Goal: Information Seeking & Learning: Check status

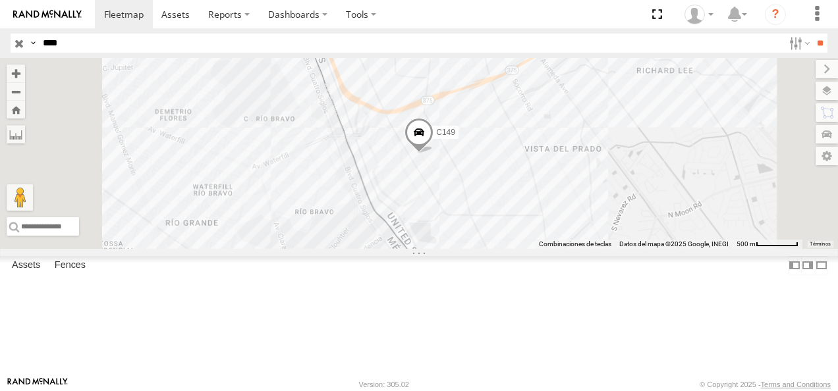
drag, startPoint x: 82, startPoint y: 37, endPoint x: 0, endPoint y: 37, distance: 81.7
click at [0, 37] on html at bounding box center [419, 195] width 838 height 391
click at [812, 34] on input "**" at bounding box center [819, 43] width 15 height 19
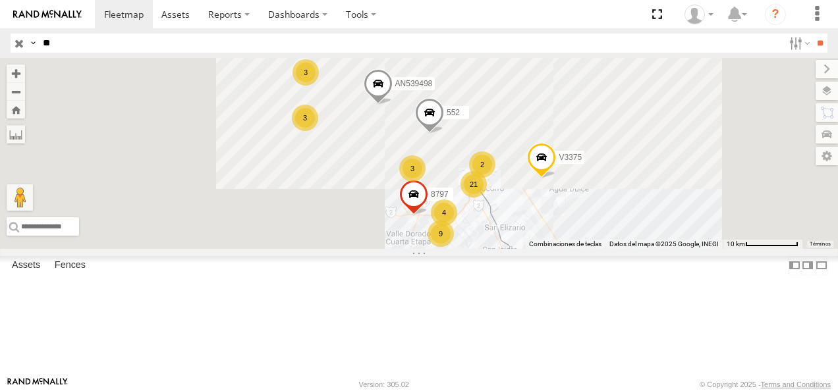
scroll to position [198, 0]
click at [0, 0] on div "94" at bounding box center [0, 0] width 0 height 0
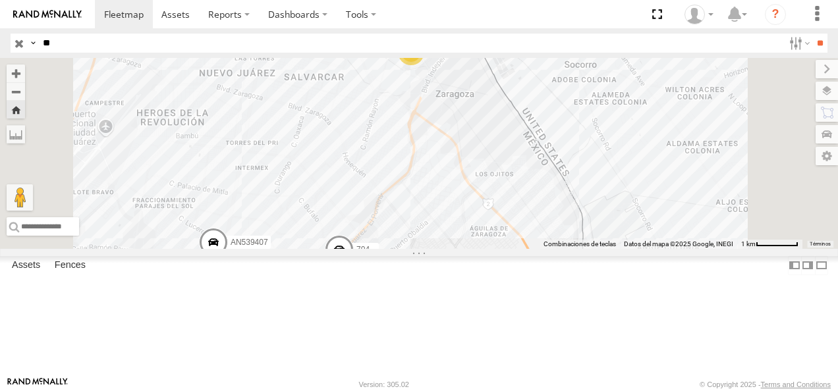
drag, startPoint x: 49, startPoint y: 45, endPoint x: 0, endPoint y: 52, distance: 49.3
click at [0, 52] on html at bounding box center [419, 195] width 838 height 391
click at [812, 34] on input "**" at bounding box center [819, 43] width 15 height 19
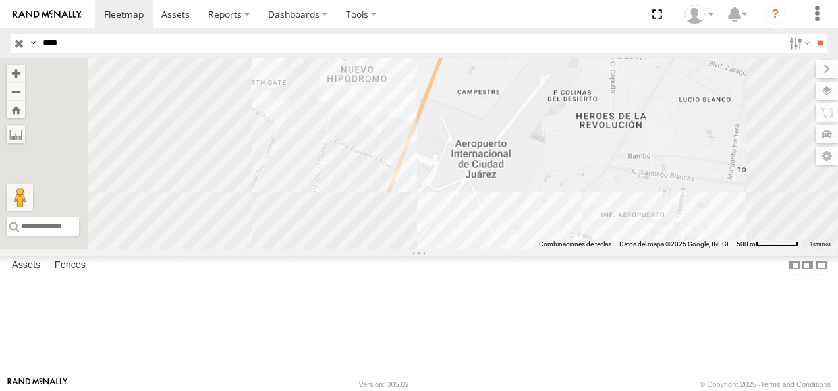
click at [0, 0] on div "FLEX NORTE" at bounding box center [0, 0] width 0 height 0
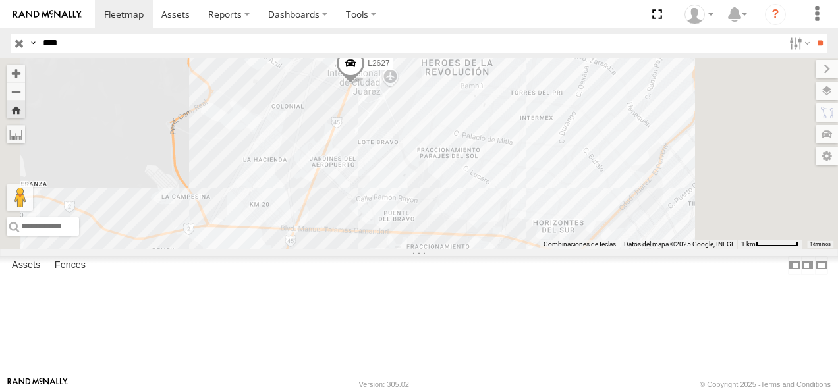
drag, startPoint x: 506, startPoint y: 234, endPoint x: 495, endPoint y: 188, distance: 47.4
click at [495, 188] on div "L2627" at bounding box center [419, 153] width 838 height 191
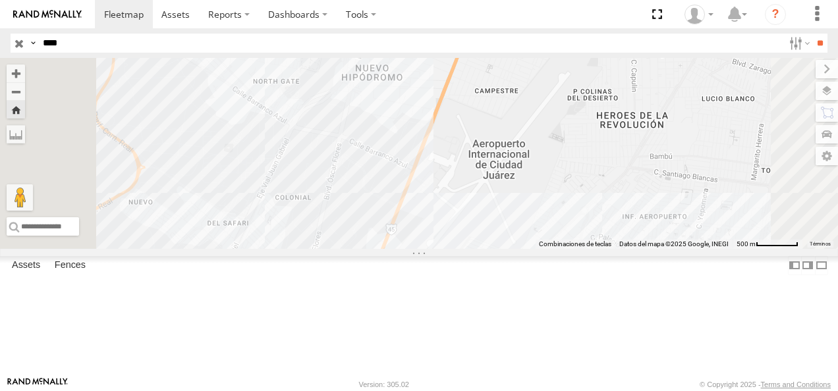
drag, startPoint x: 116, startPoint y: 47, endPoint x: 0, endPoint y: 47, distance: 115.9
click at [0, 47] on html at bounding box center [419, 195] width 838 height 391
click at [812, 34] on input "**" at bounding box center [819, 43] width 15 height 19
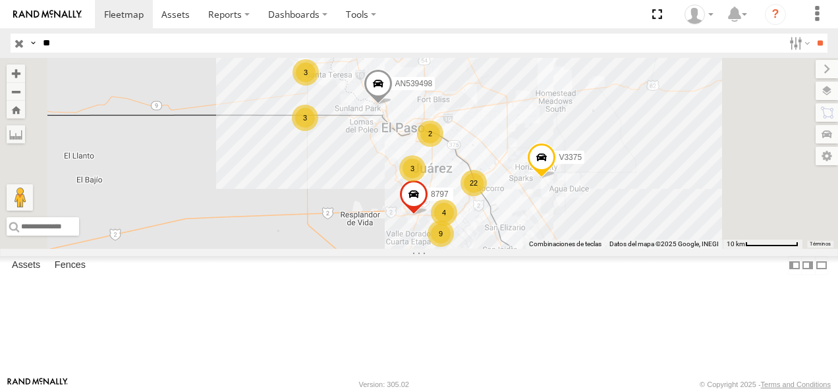
click at [812, 34] on input "**" at bounding box center [819, 43] width 15 height 19
click at [0, 0] on div "94" at bounding box center [0, 0] width 0 height 0
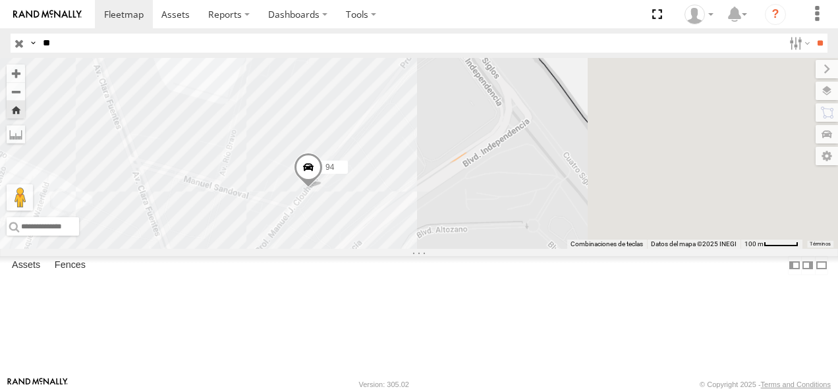
drag, startPoint x: 412, startPoint y: 231, endPoint x: 377, endPoint y: 233, distance: 35.7
click at [379, 236] on div "94" at bounding box center [419, 153] width 838 height 191
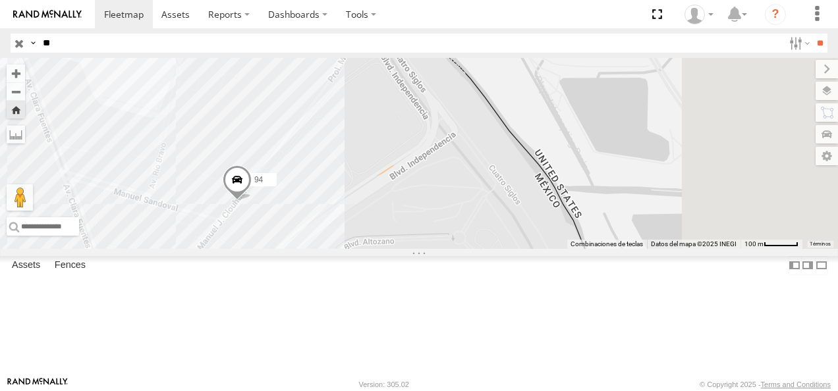
drag, startPoint x: 70, startPoint y: 41, endPoint x: 0, endPoint y: 40, distance: 69.8
click at [0, 40] on html at bounding box center [419, 195] width 838 height 391
click at [812, 34] on input "**" at bounding box center [819, 43] width 15 height 19
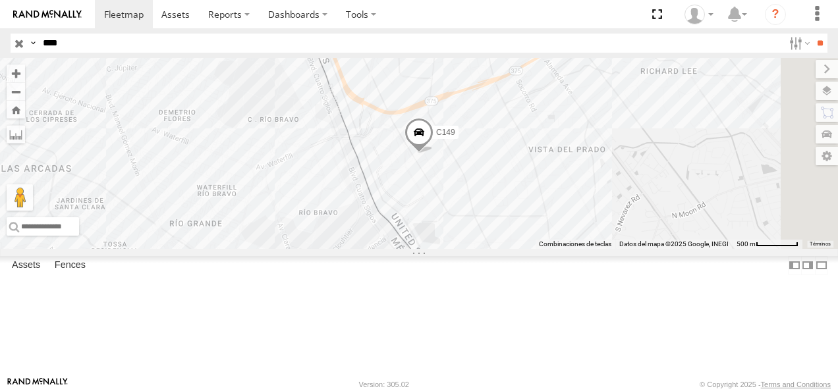
click at [0, 0] on div "C149" at bounding box center [0, 0] width 0 height 0
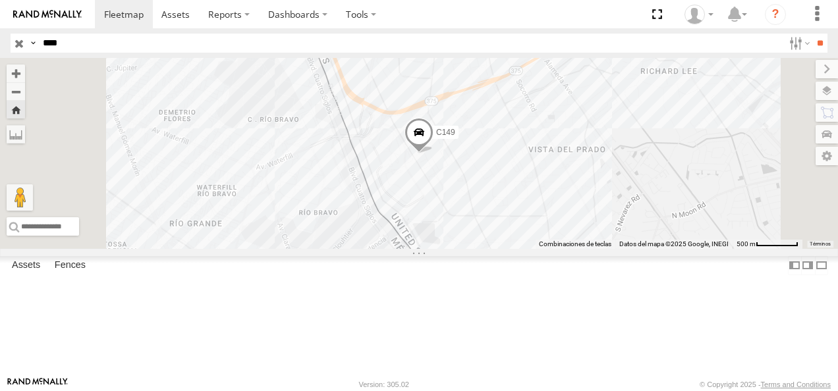
drag, startPoint x: 52, startPoint y: 47, endPoint x: 34, endPoint y: 47, distance: 18.5
click at [34, 47] on div "Search Query Asset ID Asset Label Registration Manufacturer Model VIN Job ID Dr…" at bounding box center [412, 43] width 802 height 19
click at [812, 34] on input "**" at bounding box center [819, 43] width 15 height 19
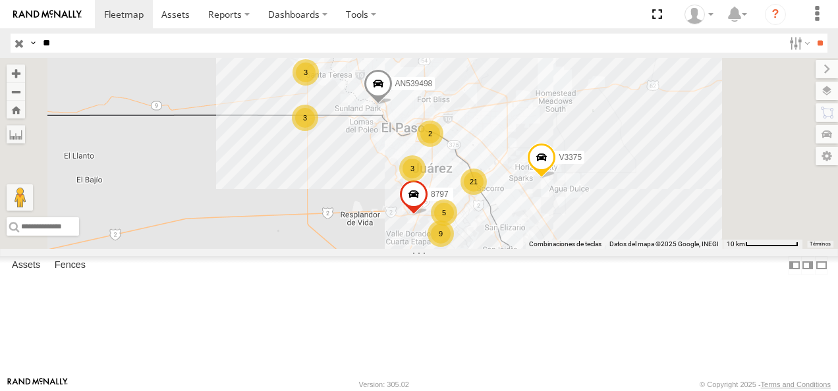
scroll to position [198, 0]
click at [0, 0] on div "94" at bounding box center [0, 0] width 0 height 0
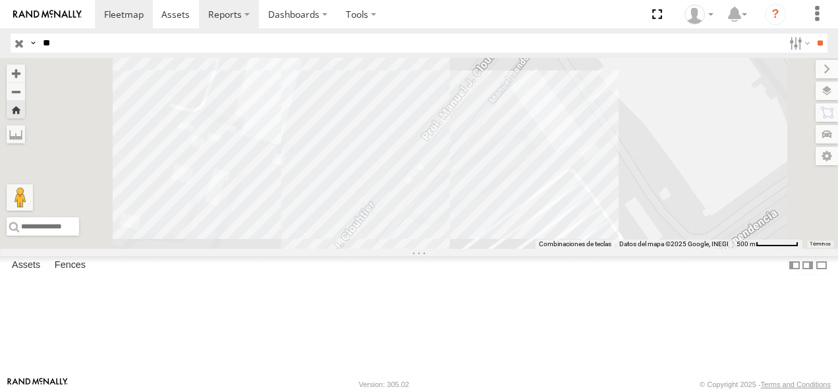
scroll to position [0, 0]
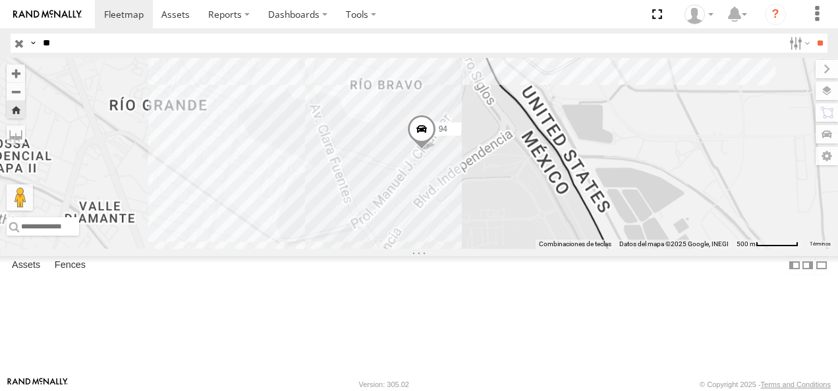
drag, startPoint x: 85, startPoint y: 39, endPoint x: 11, endPoint y: 39, distance: 74.4
click at [11, 39] on div "Search Query Asset ID Asset Label Registration Manufacturer Model VIN Job ID Dr…" at bounding box center [412, 43] width 802 height 19
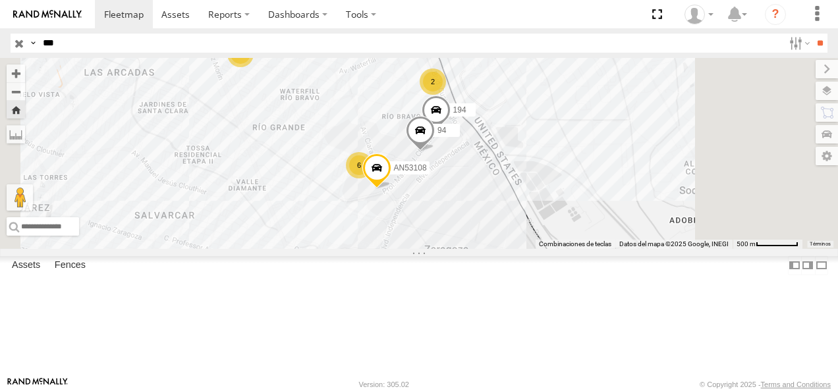
click at [812, 34] on input "**" at bounding box center [819, 43] width 15 height 19
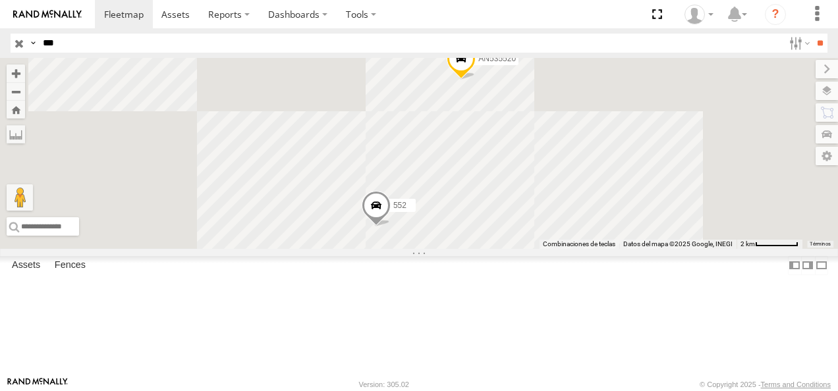
click at [0, 0] on div "Cruce" at bounding box center [0, 0] width 0 height 0
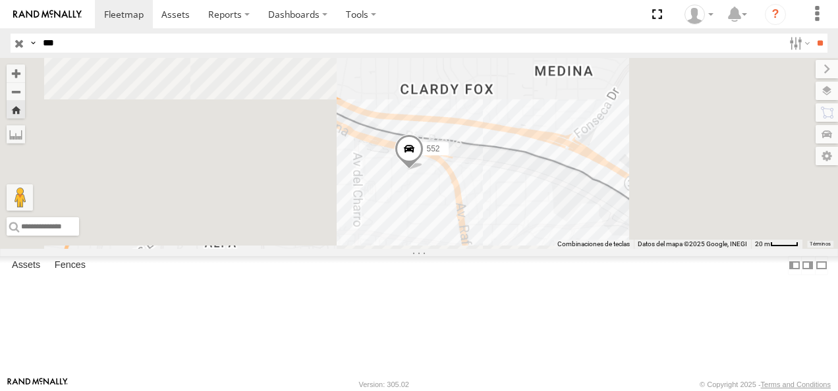
click at [0, 0] on link at bounding box center [0, 0] width 0 height 0
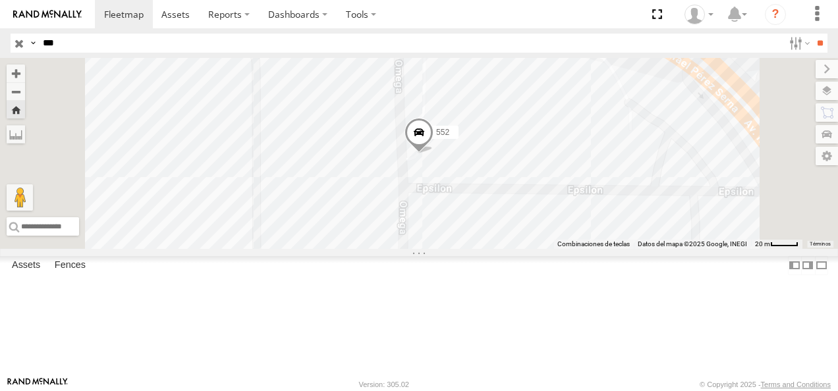
click at [0, 45] on html at bounding box center [419, 195] width 838 height 391
click at [812, 34] on input "**" at bounding box center [819, 43] width 15 height 19
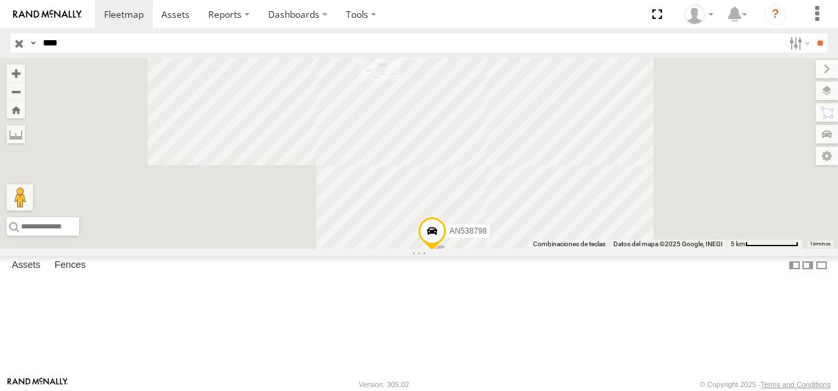
click at [0, 0] on div "8798 FLEX NORTE Omega Fraccionamiento Universidad 31.7517 -106.4303 Video" at bounding box center [0, 0] width 0 height 0
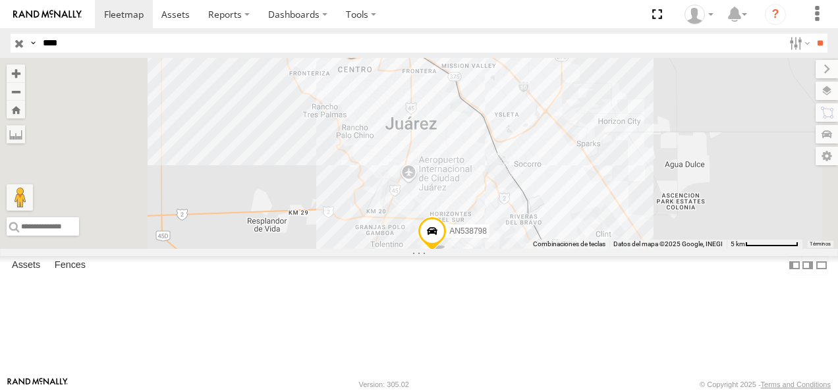
click at [0, 0] on div "8798" at bounding box center [0, 0] width 0 height 0
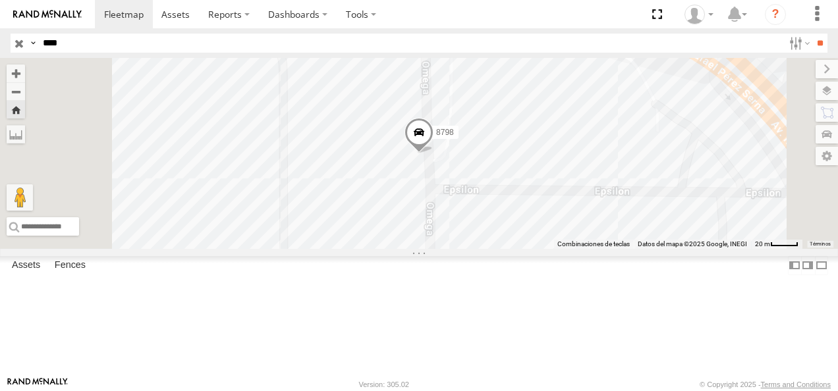
click at [433, 153] on span at bounding box center [418, 136] width 29 height 36
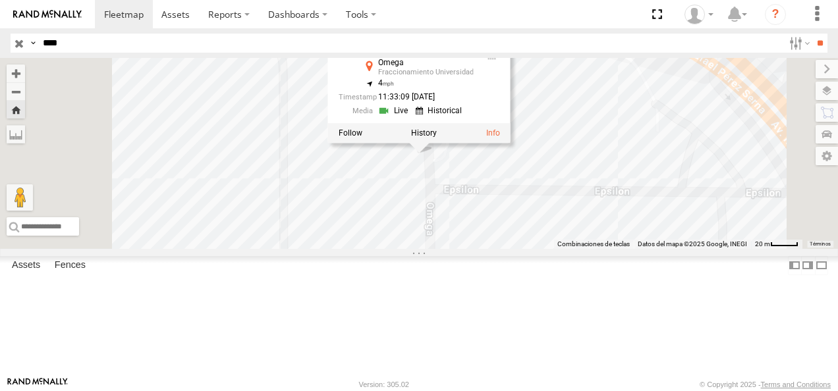
click at [412, 117] on link at bounding box center [395, 111] width 34 height 13
drag, startPoint x: 19, startPoint y: 45, endPoint x: -3, endPoint y: 45, distance: 21.7
click at [0, 45] on html at bounding box center [419, 195] width 838 height 391
click at [812, 34] on input "**" at bounding box center [819, 43] width 15 height 19
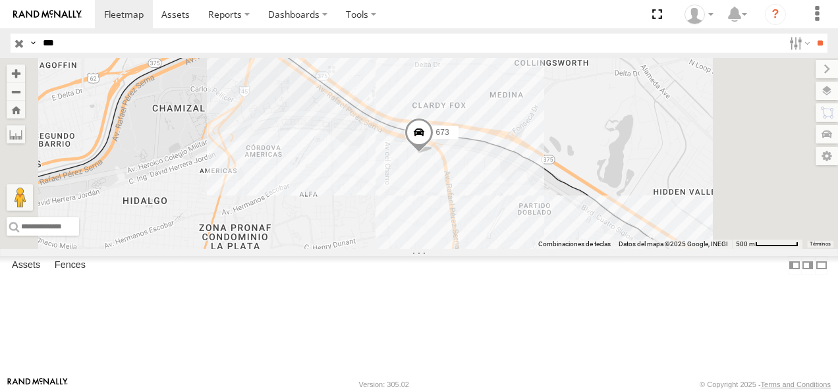
click at [0, 0] on div "673" at bounding box center [0, 0] width 0 height 0
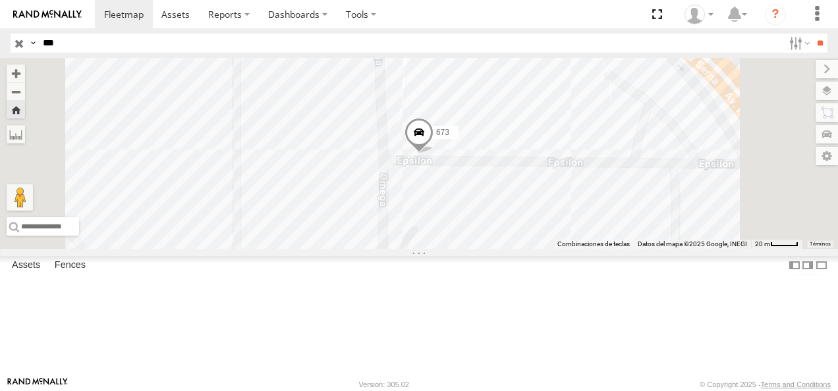
click at [0, 0] on link at bounding box center [0, 0] width 0 height 0
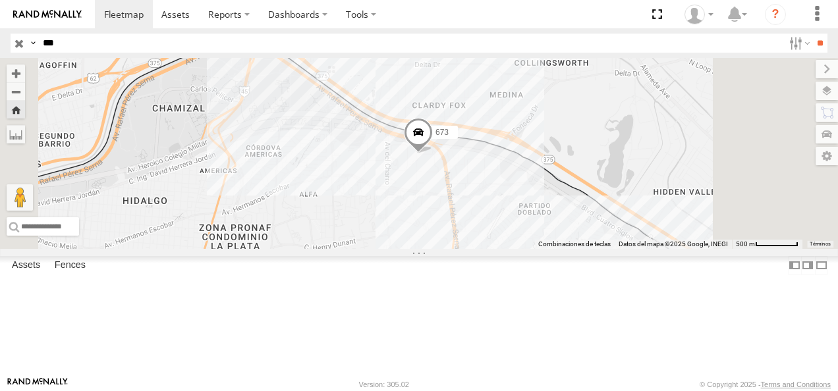
click at [0, 0] on link at bounding box center [0, 0] width 0 height 0
drag, startPoint x: 59, startPoint y: 43, endPoint x: -3, endPoint y: 43, distance: 61.9
click at [0, 43] on html at bounding box center [419, 195] width 838 height 391
click at [812, 34] on input "**" at bounding box center [819, 43] width 15 height 19
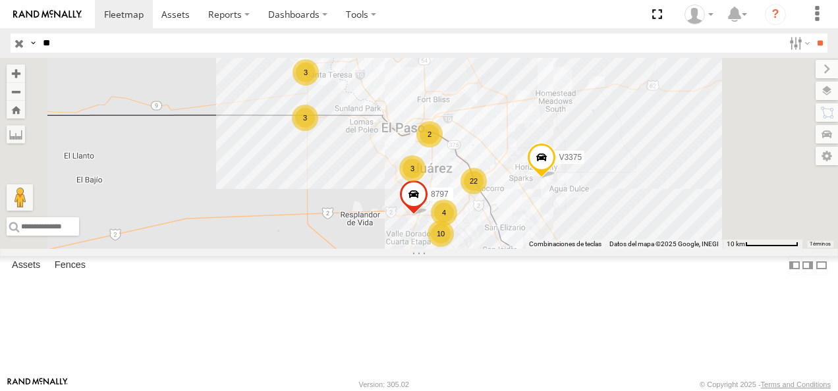
scroll to position [198, 0]
click at [0, 0] on div "94" at bounding box center [0, 0] width 0 height 0
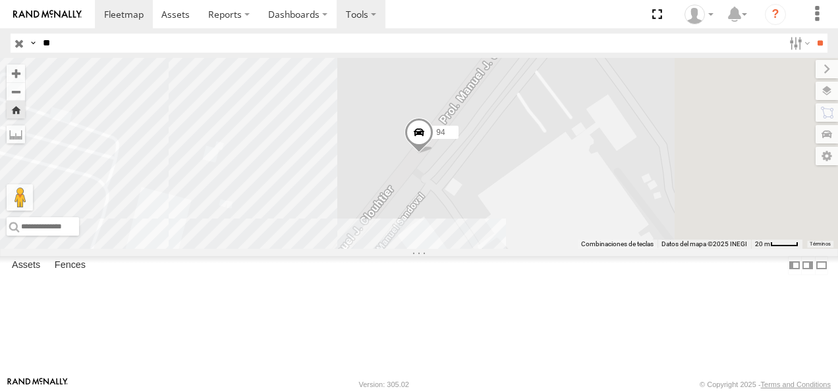
scroll to position [0, 0]
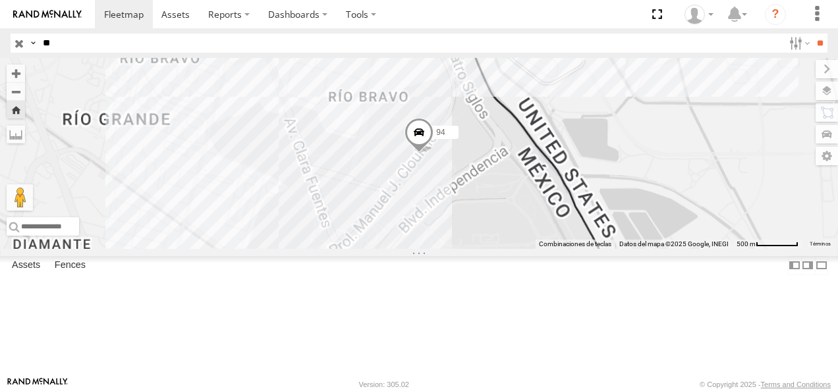
drag, startPoint x: 99, startPoint y: 40, endPoint x: 11, endPoint y: 40, distance: 88.3
click at [11, 40] on div "Search Query Asset ID Asset Label Registration Manufacturer Model VIN Job ID Dr…" at bounding box center [412, 43] width 802 height 19
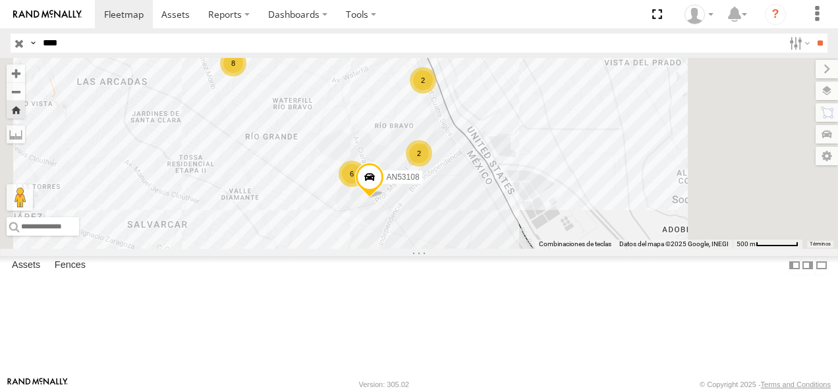
click at [812, 34] on input "**" at bounding box center [819, 43] width 15 height 19
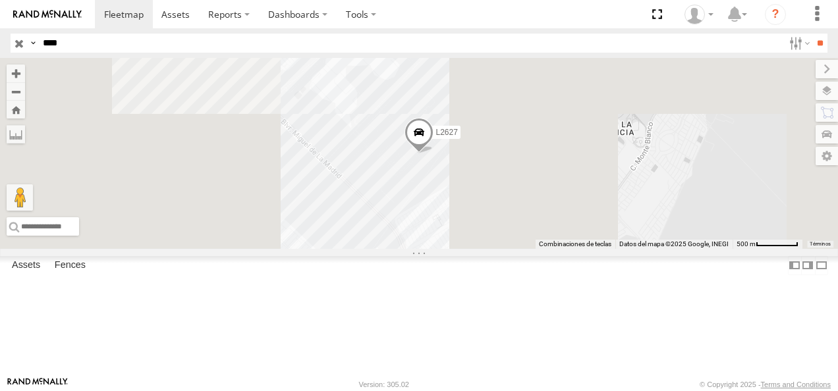
click at [0, 0] on div "FLEX NORTE" at bounding box center [0, 0] width 0 height 0
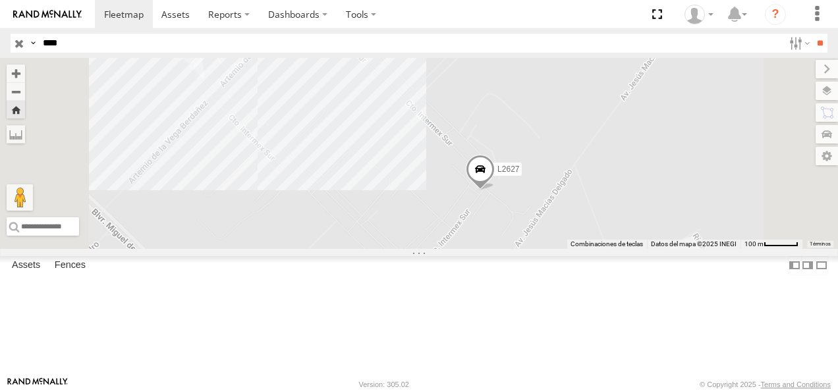
click at [1, 42] on header "Search Query Asset ID Asset Label Registration Manufacturer Model VIN Job ID" at bounding box center [419, 43] width 838 height 30
drag, startPoint x: 95, startPoint y: 49, endPoint x: 34, endPoint y: 45, distance: 62.0
click at [34, 45] on div "Search Query Asset ID Asset Label Registration Manufacturer Model VIN Job ID Dr…" at bounding box center [412, 43] width 802 height 19
type input "**"
click at [812, 34] on input "**" at bounding box center [819, 43] width 15 height 19
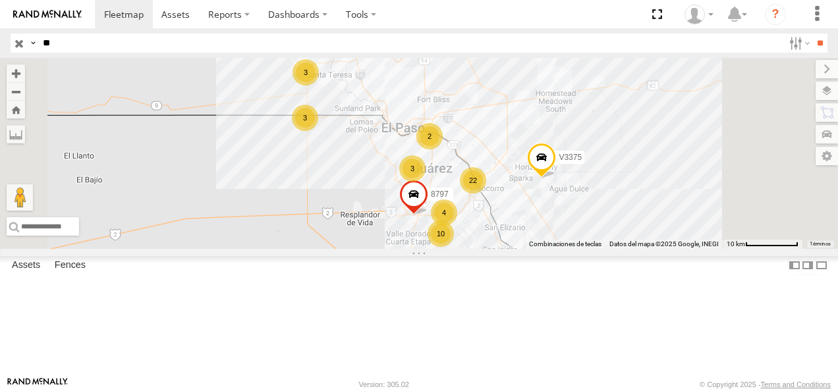
scroll to position [198, 0]
click at [0, 0] on div "94" at bounding box center [0, 0] width 0 height 0
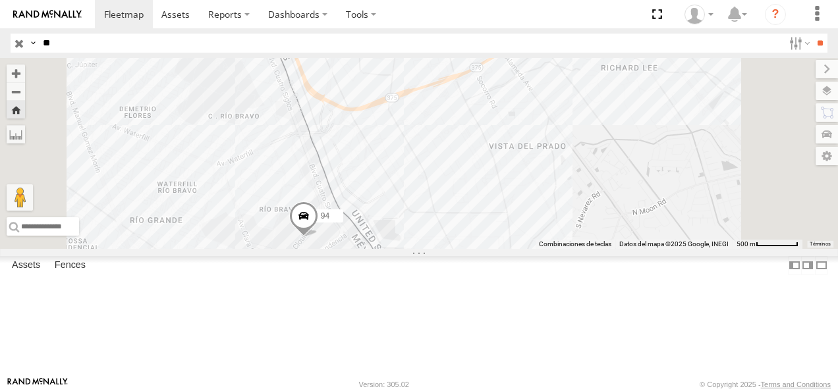
drag, startPoint x: 450, startPoint y: 207, endPoint x: 393, endPoint y: 255, distance: 75.3
click at [393, 249] on div "94" at bounding box center [419, 153] width 838 height 191
click at [24, 43] on input "button" at bounding box center [19, 43] width 17 height 19
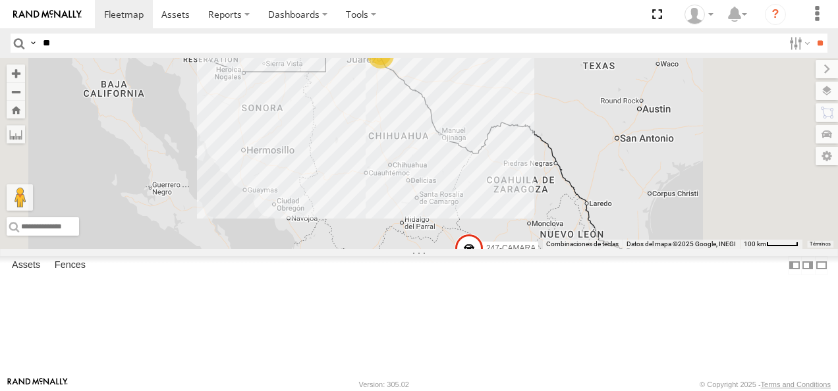
click at [67, 38] on input "**" at bounding box center [411, 43] width 746 height 19
click at [812, 34] on input "**" at bounding box center [819, 43] width 15 height 19
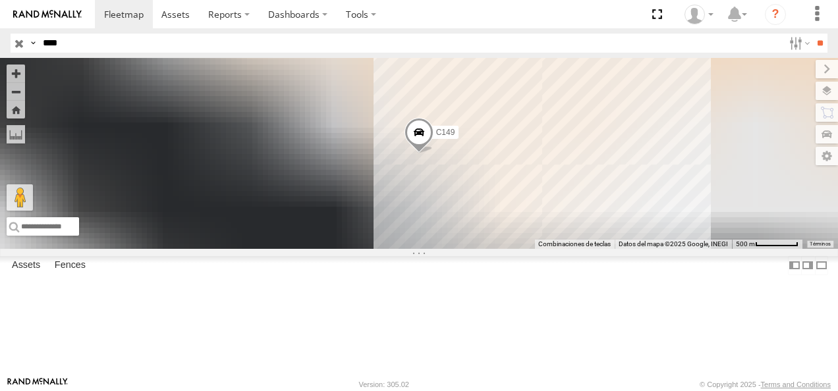
click at [0, 0] on div "Cruce" at bounding box center [0, 0] width 0 height 0
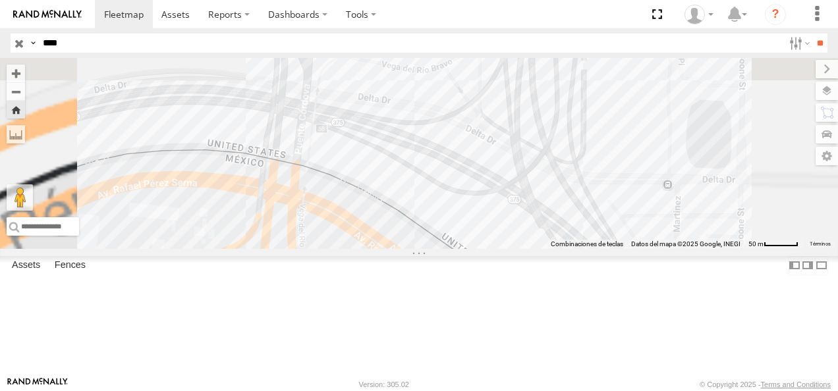
drag, startPoint x: 551, startPoint y: 201, endPoint x: 834, endPoint y: 269, distance: 291.2
click at [834, 249] on div "C149" at bounding box center [419, 153] width 838 height 191
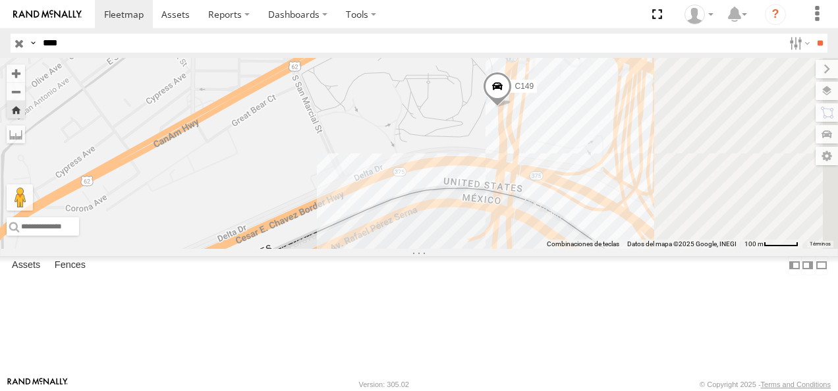
click at [622, 239] on div "C149" at bounding box center [419, 153] width 838 height 191
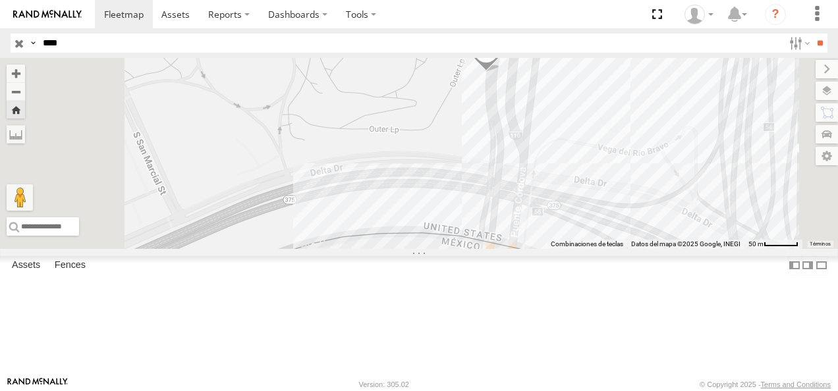
drag, startPoint x: 624, startPoint y: 183, endPoint x: 598, endPoint y: 107, distance: 80.6
click at [598, 107] on div "C149" at bounding box center [419, 153] width 838 height 191
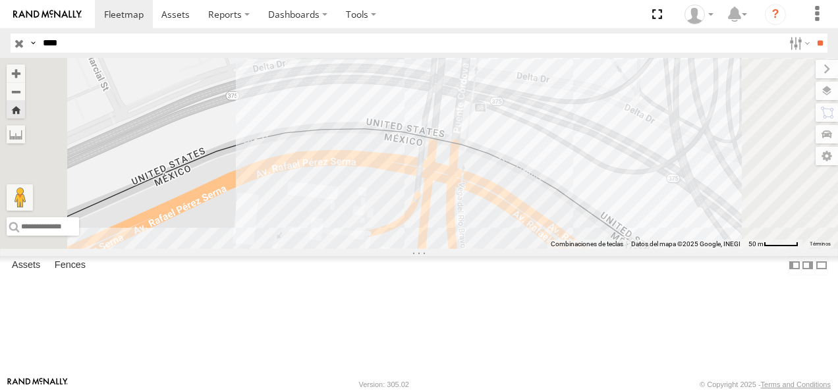
drag, startPoint x: 616, startPoint y: 162, endPoint x: 616, endPoint y: 230, distance: 67.8
click at [617, 227] on div "C149" at bounding box center [419, 153] width 838 height 191
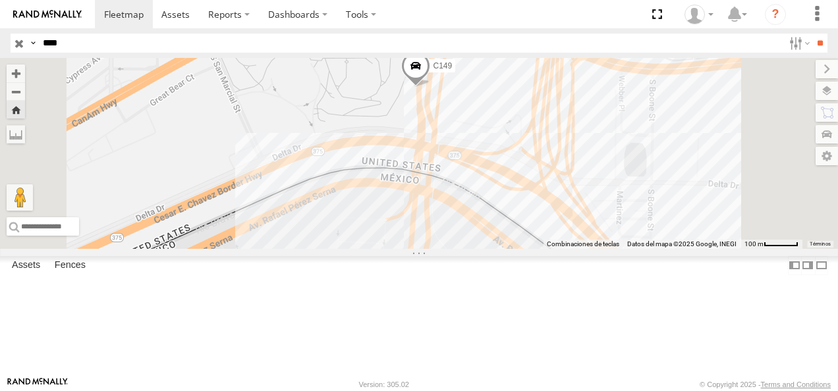
drag, startPoint x: 592, startPoint y: 236, endPoint x: 574, endPoint y: 218, distance: 25.1
click at [574, 218] on div "C149" at bounding box center [419, 153] width 838 height 191
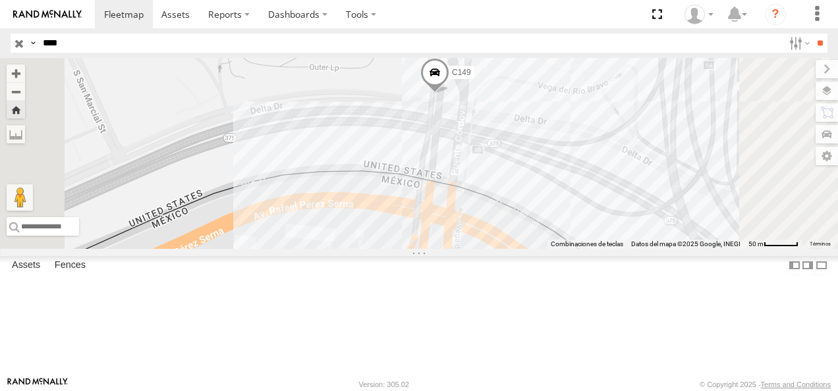
drag, startPoint x: 91, startPoint y: 48, endPoint x: 19, endPoint y: 46, distance: 71.8
click at [20, 46] on div "Search Query Asset ID Asset Label Registration Manufacturer Model VIN Job ID Dr…" at bounding box center [412, 43] width 802 height 19
type input "**"
click at [812, 34] on input "**" at bounding box center [819, 43] width 15 height 19
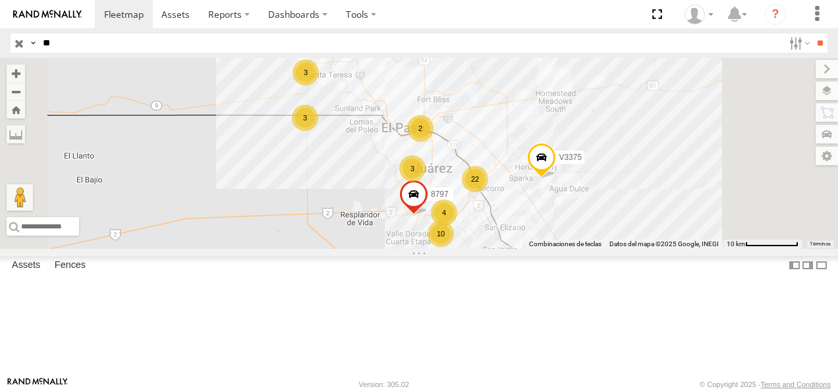
scroll to position [263, 0]
click at [0, 0] on div "FLEX NORTE" at bounding box center [0, 0] width 0 height 0
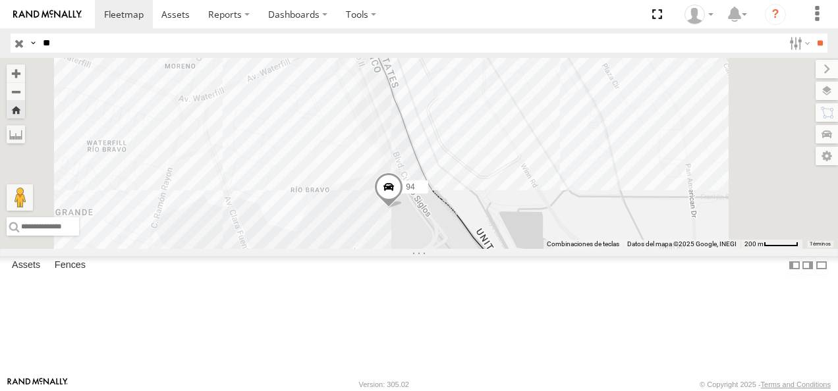
drag, startPoint x: 501, startPoint y: 256, endPoint x: 501, endPoint y: 286, distance: 30.3
click at [501, 249] on div "94" at bounding box center [419, 153] width 838 height 191
click at [21, 45] on input "button" at bounding box center [19, 43] width 17 height 19
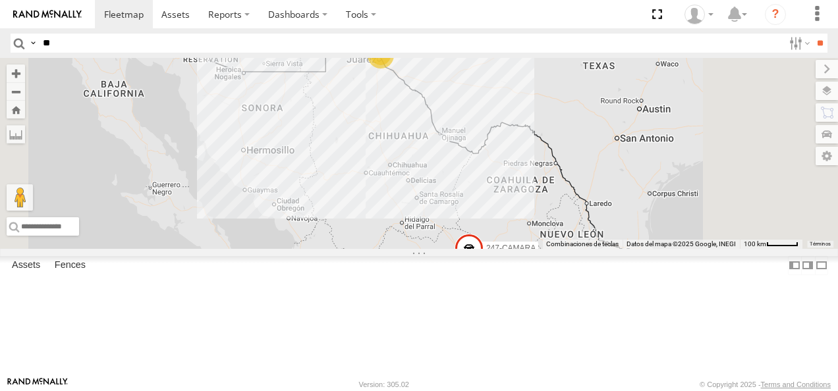
click at [54, 49] on input "**" at bounding box center [411, 43] width 746 height 19
click at [812, 34] on input "**" at bounding box center [819, 43] width 15 height 19
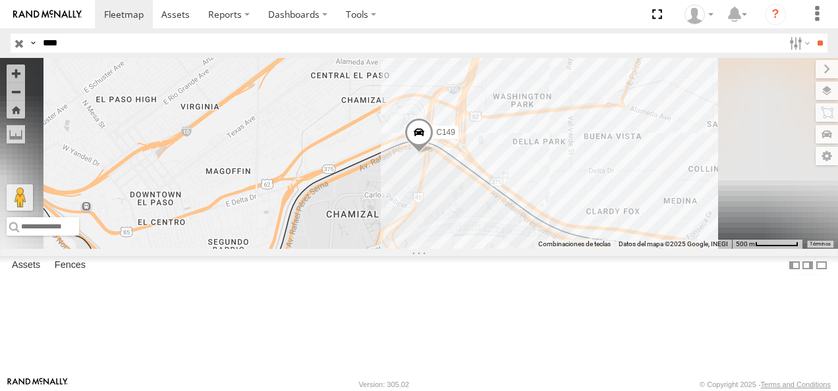
click at [0, 0] on div "C149" at bounding box center [0, 0] width 0 height 0
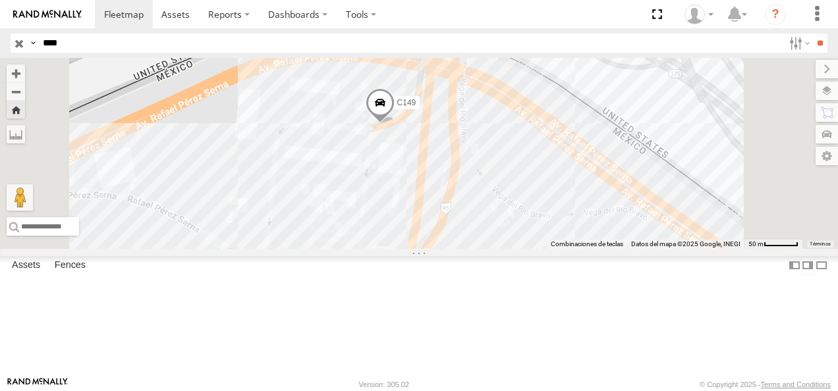
drag, startPoint x: 560, startPoint y: 267, endPoint x: 535, endPoint y: 225, distance: 48.7
click at [535, 225] on div "C149" at bounding box center [419, 153] width 838 height 191
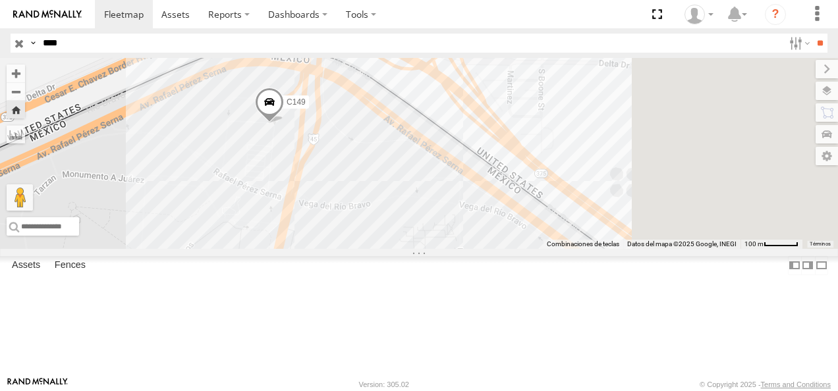
drag, startPoint x: 481, startPoint y: 278, endPoint x: 396, endPoint y: 211, distance: 108.3
click at [396, 211] on div "C149" at bounding box center [419, 153] width 838 height 191
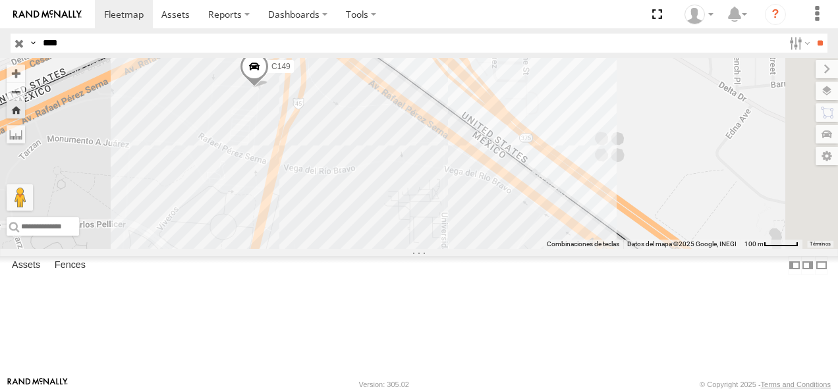
click at [0, 0] on div "C149" at bounding box center [0, 0] width 0 height 0
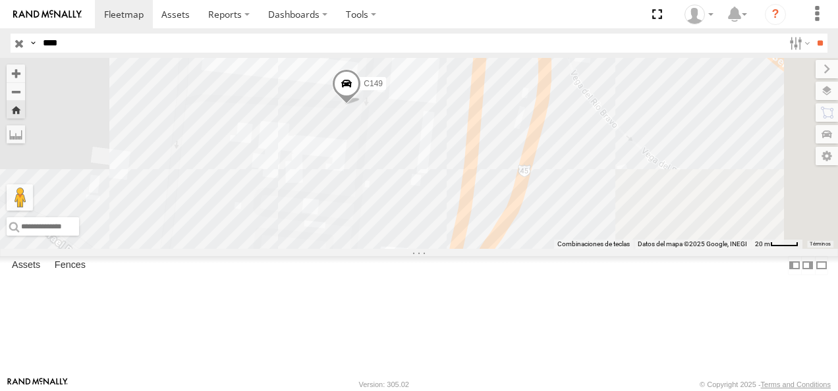
drag, startPoint x: 609, startPoint y: 331, endPoint x: 514, endPoint y: 261, distance: 117.4
click at [518, 249] on div "C149" at bounding box center [419, 153] width 838 height 191
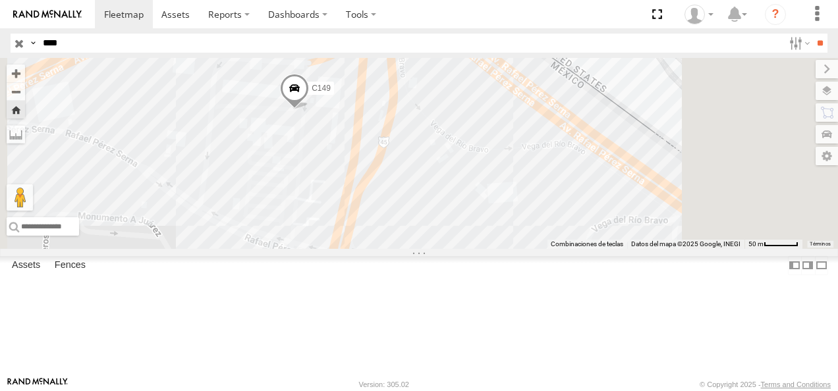
drag, startPoint x: 530, startPoint y: 273, endPoint x: 482, endPoint y: 240, distance: 58.3
click at [482, 240] on div "C149" at bounding box center [419, 153] width 838 height 191
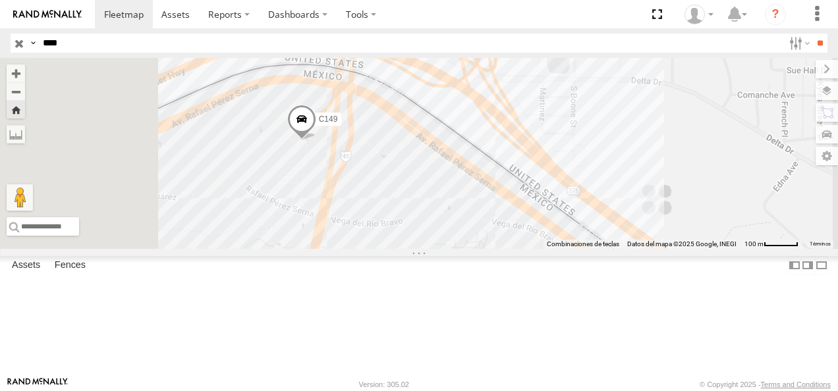
click at [316, 140] on span at bounding box center [301, 123] width 29 height 36
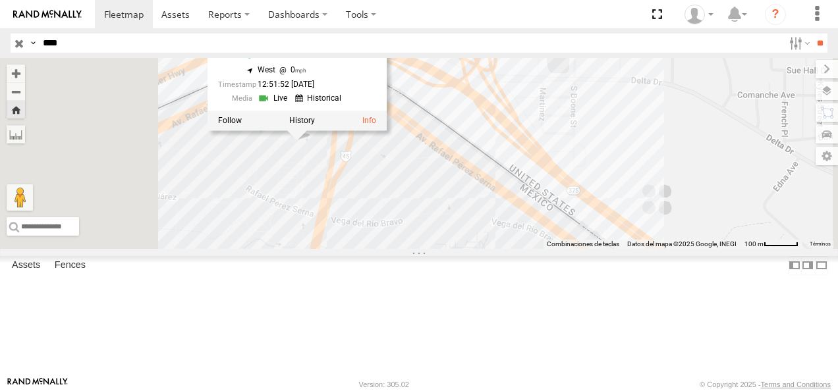
drag, startPoint x: 85, startPoint y: 40, endPoint x: 30, endPoint y: 47, distance: 55.1
click at [31, 47] on div "Search Query Asset ID Asset Label Registration Manufacturer Model VIN Job ID Dr…" at bounding box center [412, 43] width 802 height 19
click at [812, 34] on input "**" at bounding box center [819, 43] width 15 height 19
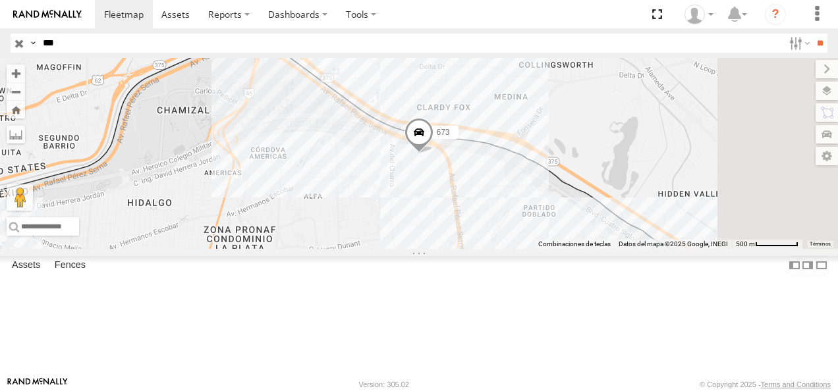
click at [0, 0] on div "673" at bounding box center [0, 0] width 0 height 0
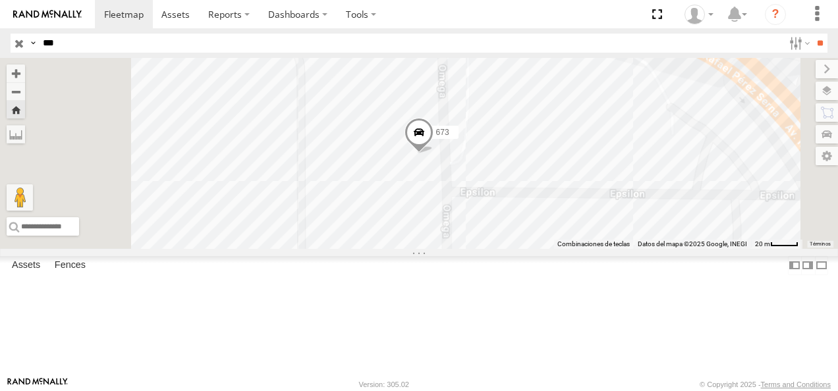
click at [433, 153] on span at bounding box center [418, 136] width 29 height 36
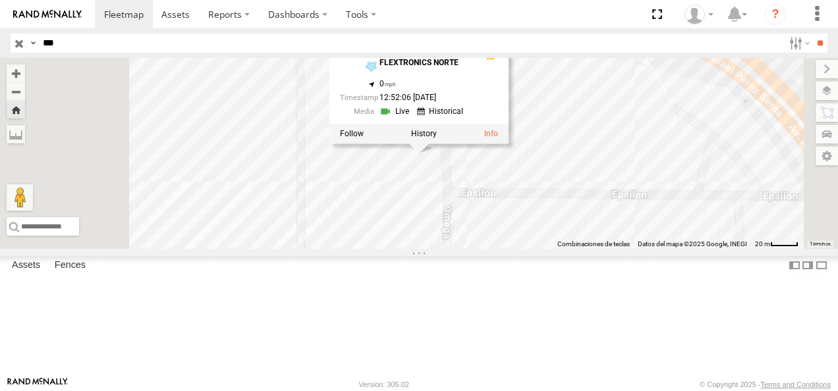
click at [396, 238] on div "673 673 FLEX NORTE FLEXTRONICS NORTE 31.75172 , -106.43044 0 12:52:06 08/14/2025" at bounding box center [419, 153] width 838 height 191
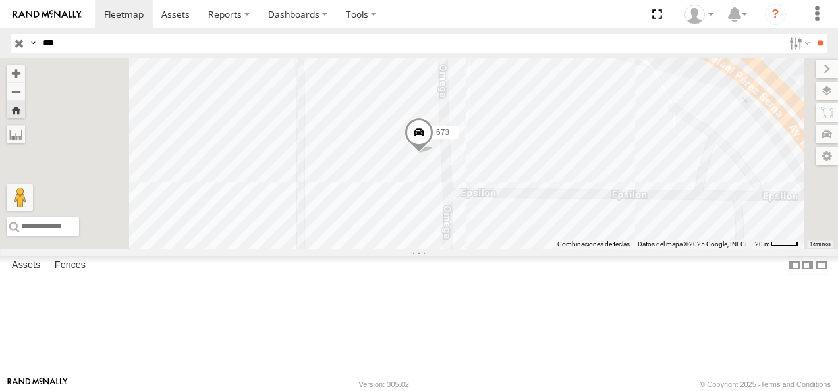
drag, startPoint x: 55, startPoint y: 42, endPoint x: 20, endPoint y: 43, distance: 35.6
click at [20, 43] on div "Search Query Asset ID Asset Label Registration Manufacturer Model VIN Job ID Dr…" at bounding box center [412, 43] width 802 height 19
drag, startPoint x: 82, startPoint y: 41, endPoint x: 20, endPoint y: 43, distance: 62.0
click at [20, 43] on div "Search Query Asset ID Asset Label Registration Manufacturer Model VIN Job ID Dr…" at bounding box center [412, 43] width 802 height 19
click at [812, 34] on input "**" at bounding box center [819, 43] width 15 height 19
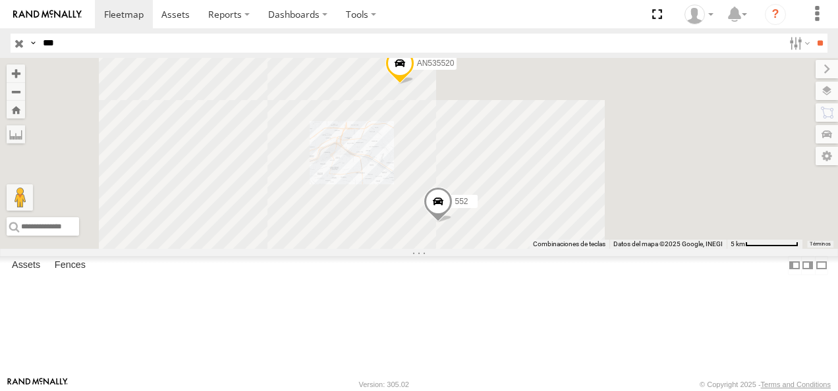
click at [0, 0] on div "552" at bounding box center [0, 0] width 0 height 0
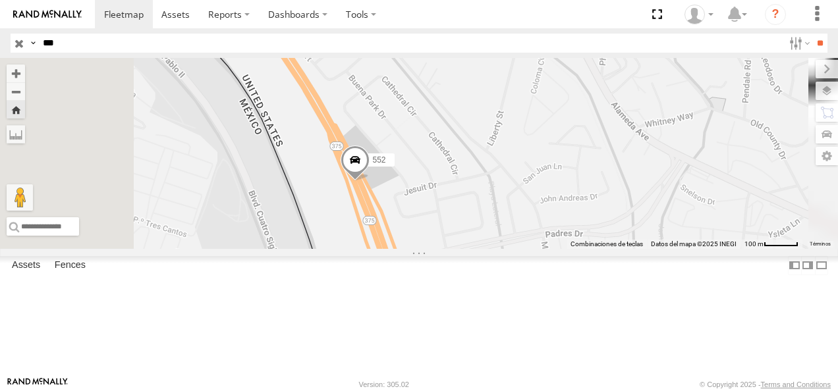
drag, startPoint x: 516, startPoint y: 294, endPoint x: 483, endPoint y: 186, distance: 112.9
click at [484, 187] on div "552" at bounding box center [419, 153] width 838 height 191
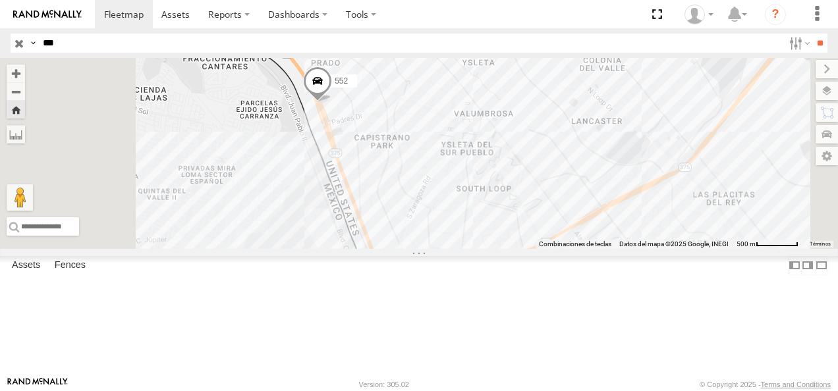
drag, startPoint x: 501, startPoint y: 257, endPoint x: 473, endPoint y: 202, distance: 61.9
click at [473, 202] on div "552" at bounding box center [419, 153] width 838 height 191
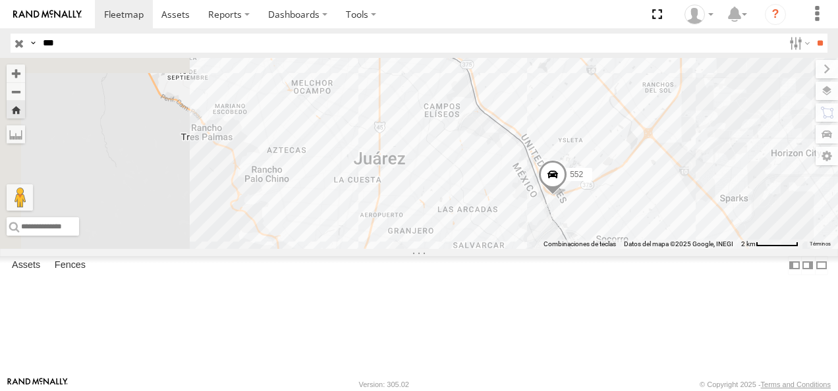
drag, startPoint x: 448, startPoint y: 208, endPoint x: 674, endPoint y: 244, distance: 229.4
click at [674, 244] on div "552" at bounding box center [419, 153] width 838 height 191
drag, startPoint x: 77, startPoint y: 51, endPoint x: 9, endPoint y: 51, distance: 67.8
click at [9, 51] on header "Search Query Asset ID Asset Label Registration Manufacturer Model VIN Job ID" at bounding box center [419, 43] width 838 height 30
click at [812, 34] on input "**" at bounding box center [819, 43] width 15 height 19
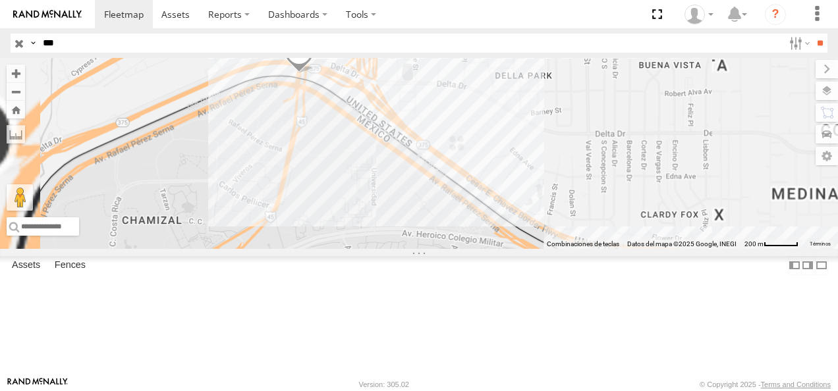
drag, startPoint x: 482, startPoint y: 101, endPoint x: 468, endPoint y: 262, distance: 161.4
click at [468, 249] on div "205 AN533101" at bounding box center [419, 153] width 838 height 191
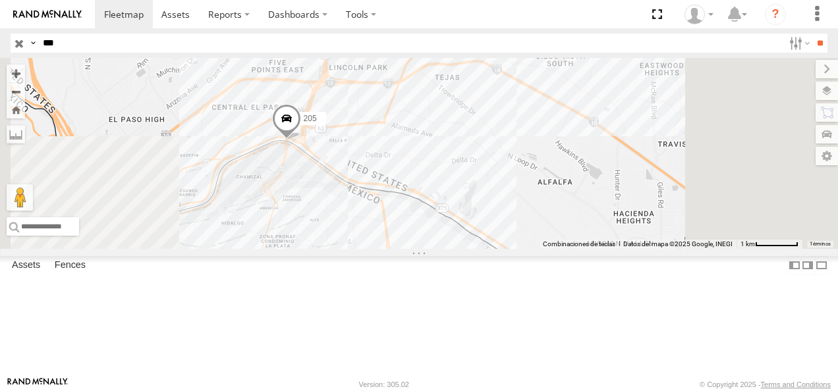
drag, startPoint x: 426, startPoint y: 228, endPoint x: 390, endPoint y: 215, distance: 38.5
click at [391, 215] on div "205 AN533101" at bounding box center [419, 153] width 838 height 191
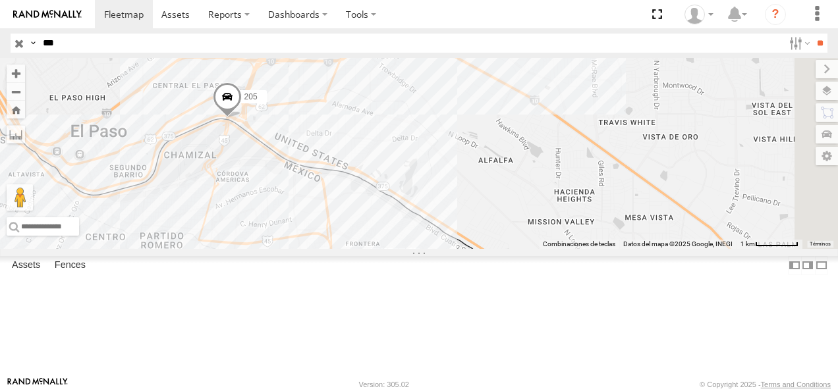
click at [22, 50] on div "Search Query Asset ID Asset Label Registration Manufacturer Model VIN Job ID Dr…" at bounding box center [412, 43] width 802 height 19
click at [812, 34] on input "**" at bounding box center [819, 43] width 15 height 19
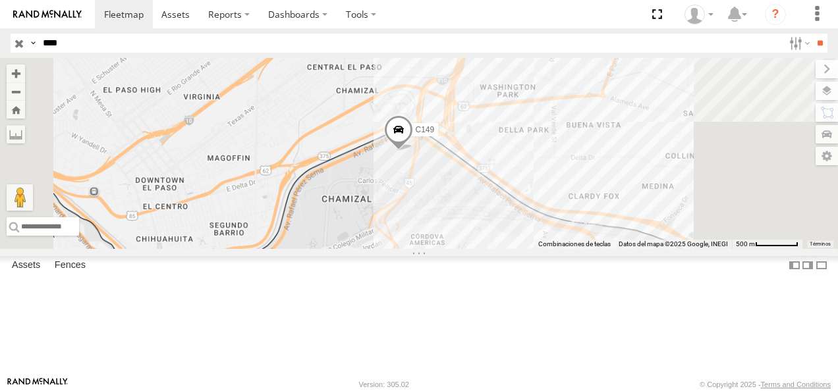
click at [0, 0] on div "C149 Cruce" at bounding box center [0, 0] width 0 height 0
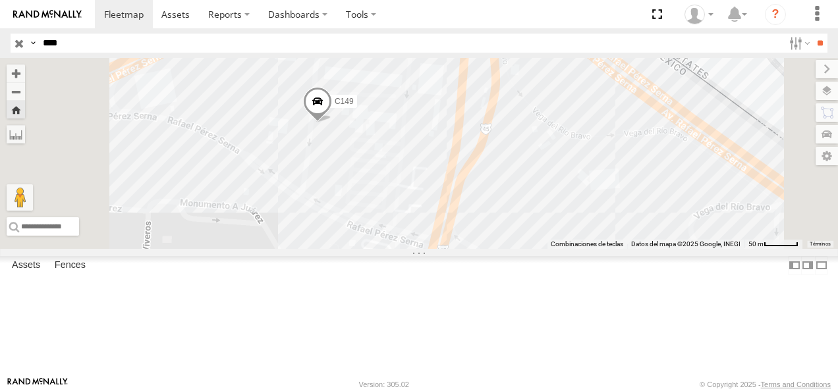
click at [332, 123] on span at bounding box center [317, 105] width 29 height 36
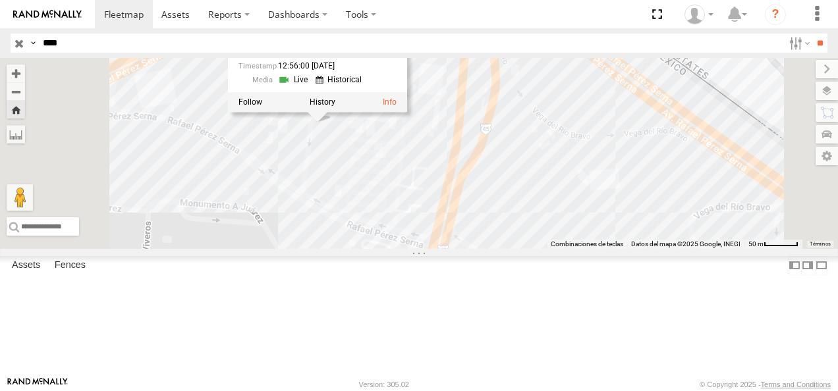
click at [312, 86] on link at bounding box center [295, 80] width 34 height 13
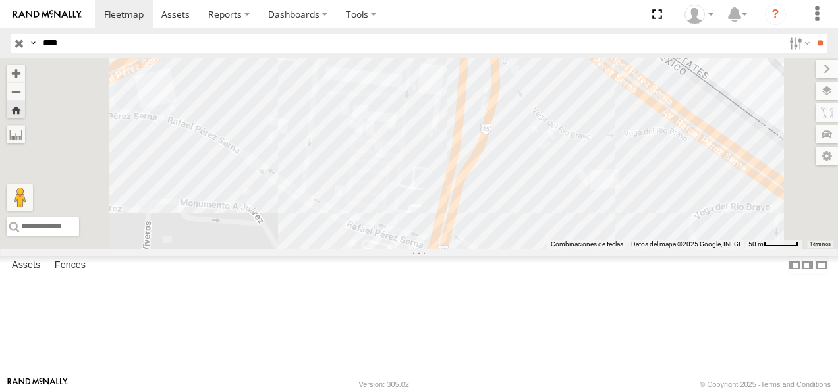
click at [0, 0] on div "C149 Cruce" at bounding box center [0, 0] width 0 height 0
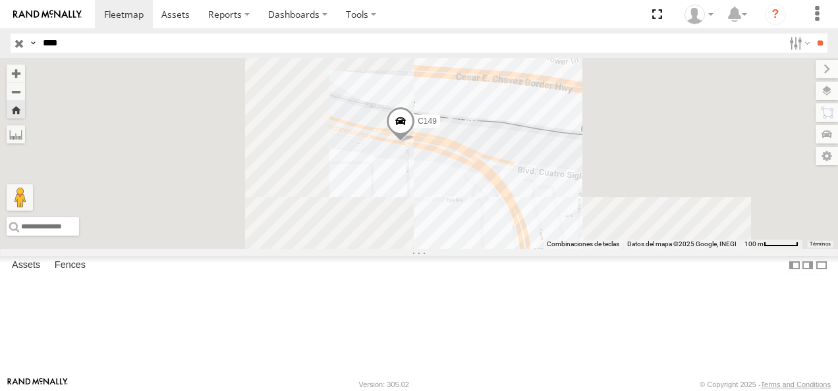
drag, startPoint x: 494, startPoint y: 229, endPoint x: 462, endPoint y: 209, distance: 37.8
click at [462, 209] on div "C149" at bounding box center [419, 153] width 838 height 191
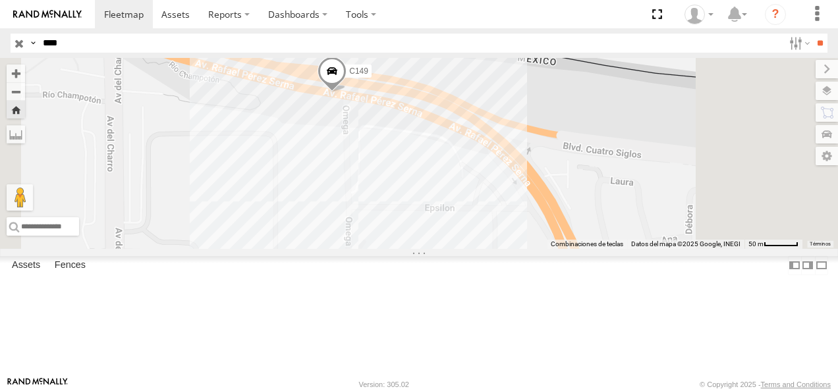
drag, startPoint x: 519, startPoint y: 200, endPoint x: 464, endPoint y: 179, distance: 59.0
click at [464, 179] on div "C149" at bounding box center [419, 153] width 838 height 191
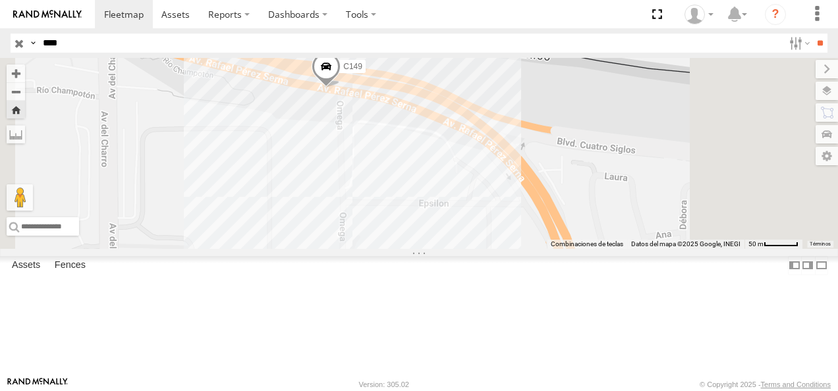
click at [0, 0] on div "Cruce" at bounding box center [0, 0] width 0 height 0
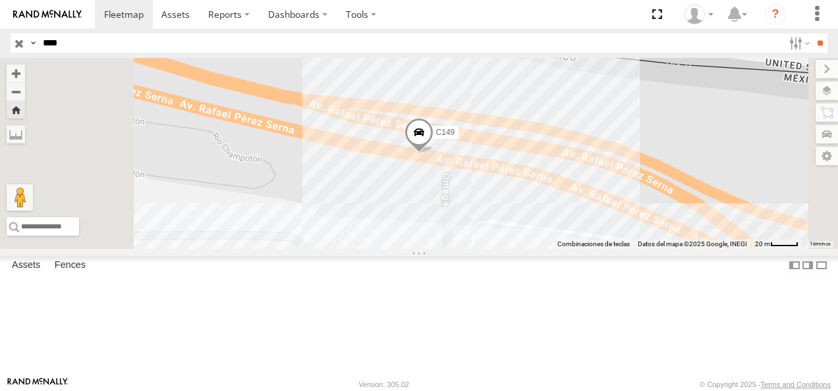
click at [433, 153] on span at bounding box center [418, 136] width 29 height 36
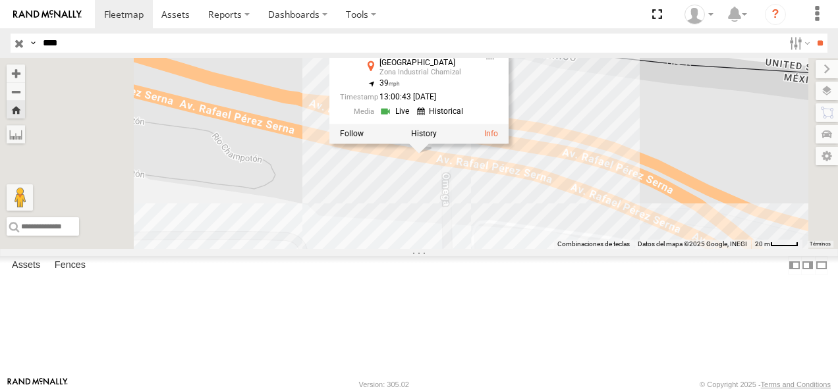
click at [529, 242] on div "C149 C149 Cruce Avenida Rivereño Zona Industrial Chamizal 31.75304 , -106.43048…" at bounding box center [419, 153] width 838 height 191
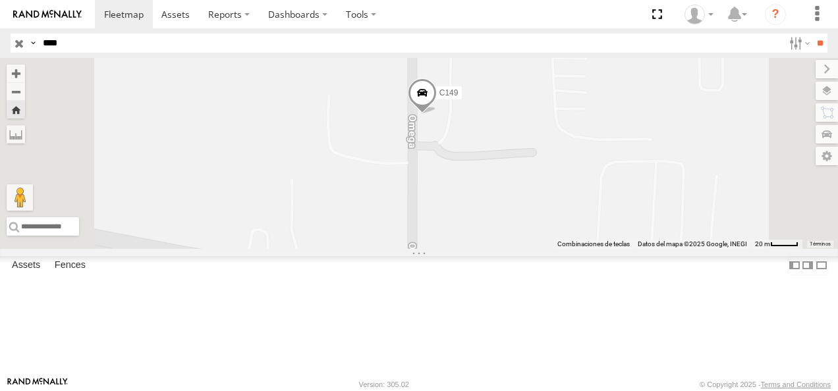
click at [437, 114] on span at bounding box center [422, 96] width 29 height 36
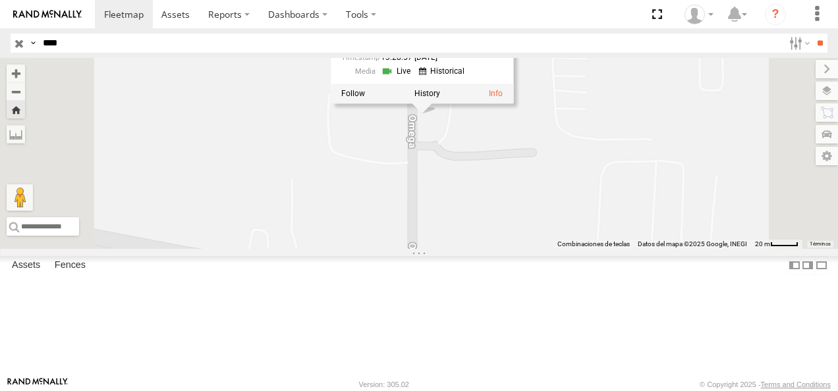
click at [414, 78] on link at bounding box center [398, 71] width 34 height 13
click at [549, 249] on div "C149 C149 Cruce Omega Fraccionamiento Universidad 31.74853 , -106.43013 0 13:28…" at bounding box center [419, 153] width 838 height 191
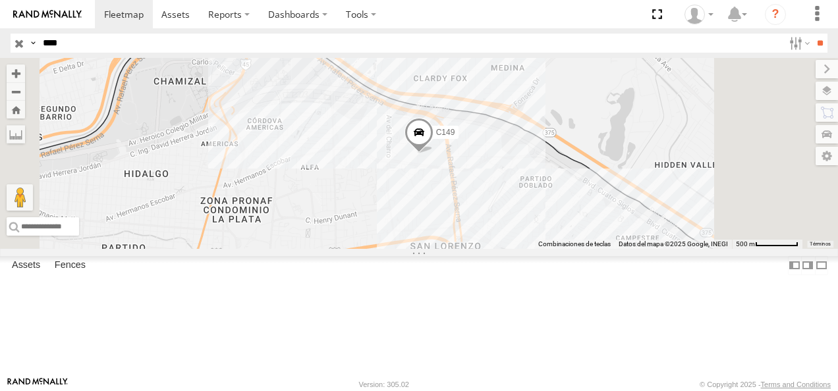
click at [0, 0] on div "C149 Cruce" at bounding box center [0, 0] width 0 height 0
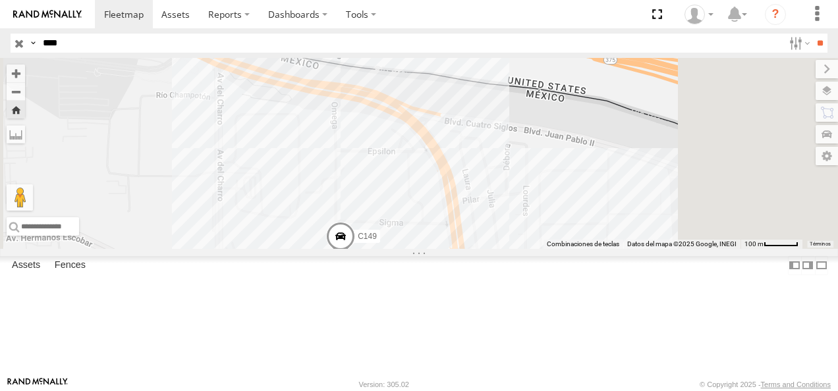
click at [355, 258] on span at bounding box center [340, 241] width 29 height 36
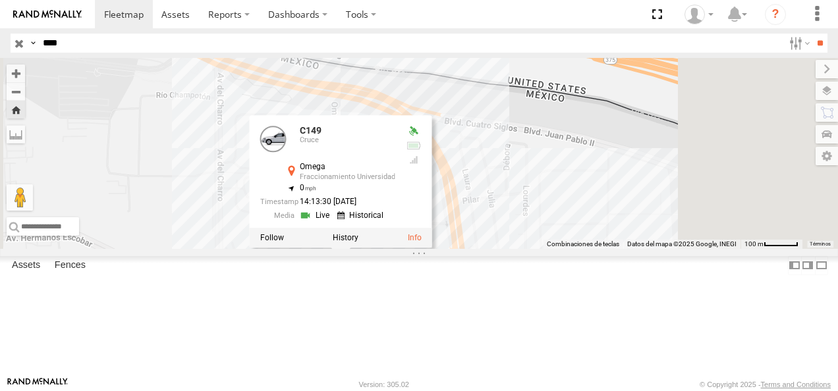
click at [333, 222] on link at bounding box center [317, 215] width 34 height 13
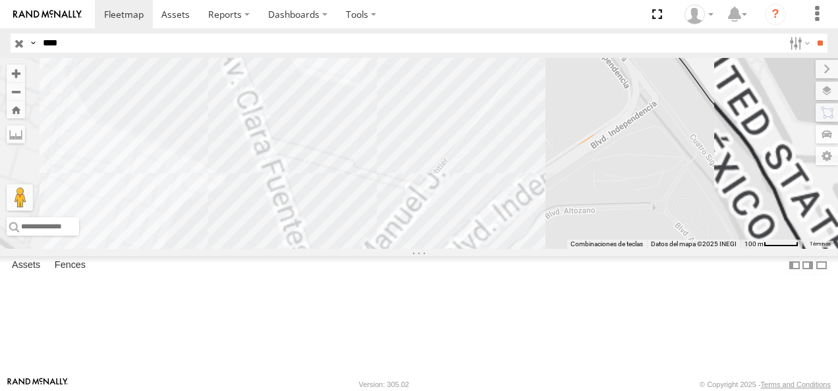
drag, startPoint x: 560, startPoint y: 307, endPoint x: 568, endPoint y: 128, distance: 179.3
click at [568, 128] on div "C149" at bounding box center [419, 153] width 838 height 191
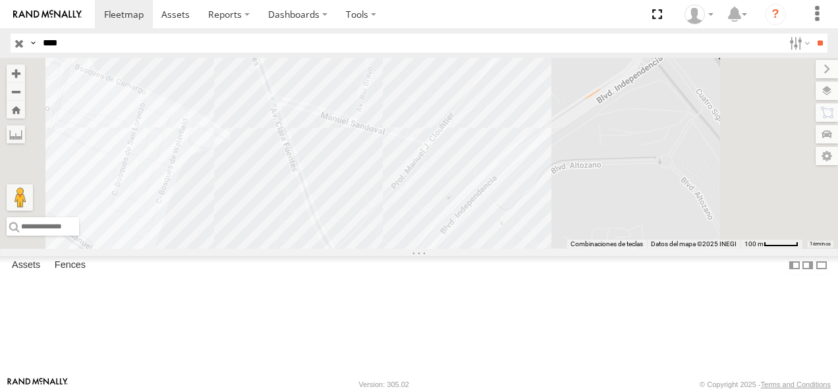
drag, startPoint x: 68, startPoint y: 37, endPoint x: 45, endPoint y: 40, distance: 23.3
click at [45, 40] on input "****" at bounding box center [411, 43] width 746 height 19
click at [812, 34] on input "**" at bounding box center [819, 43] width 15 height 19
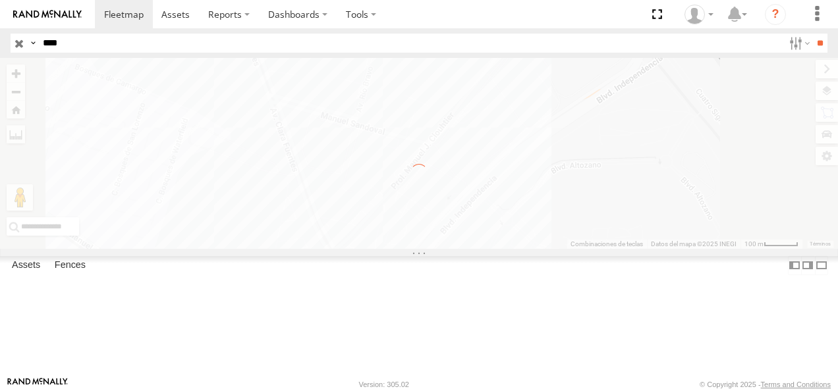
drag, startPoint x: 71, startPoint y: 47, endPoint x: 47, endPoint y: 47, distance: 23.7
click at [47, 47] on input "****" at bounding box center [411, 43] width 746 height 19
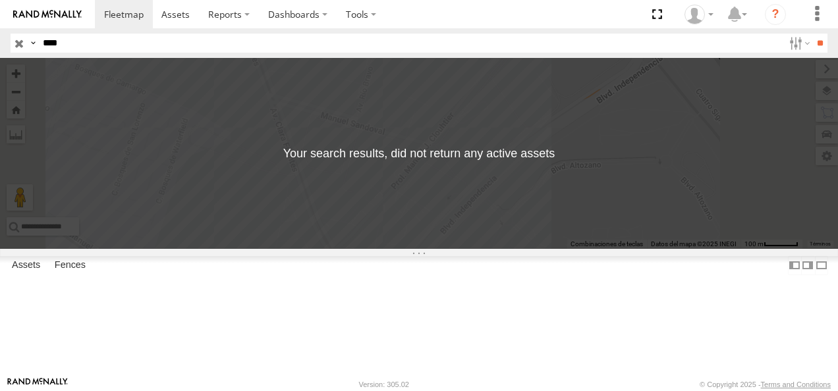
type input "*"
type input "***"
click at [812, 34] on input "**" at bounding box center [819, 43] width 15 height 19
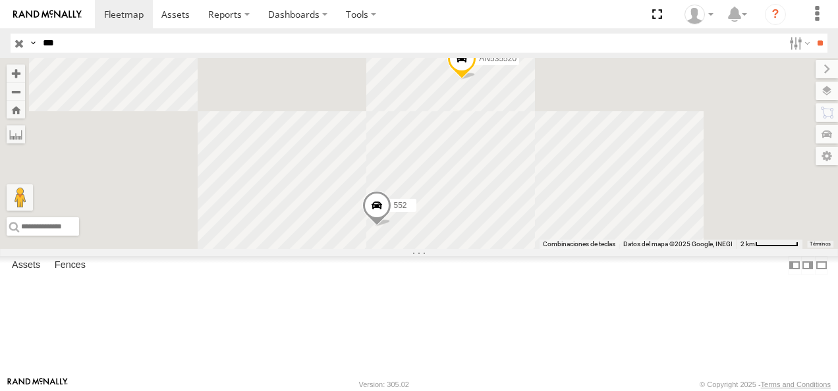
click at [0, 0] on div "552 Cruce" at bounding box center [0, 0] width 0 height 0
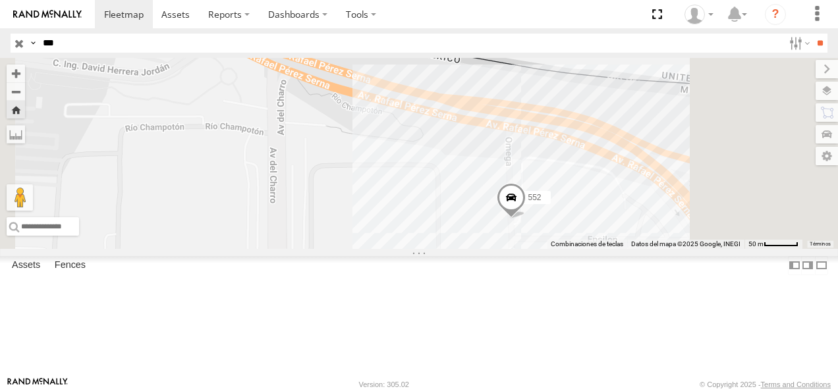
click at [526, 219] on span at bounding box center [511, 201] width 29 height 36
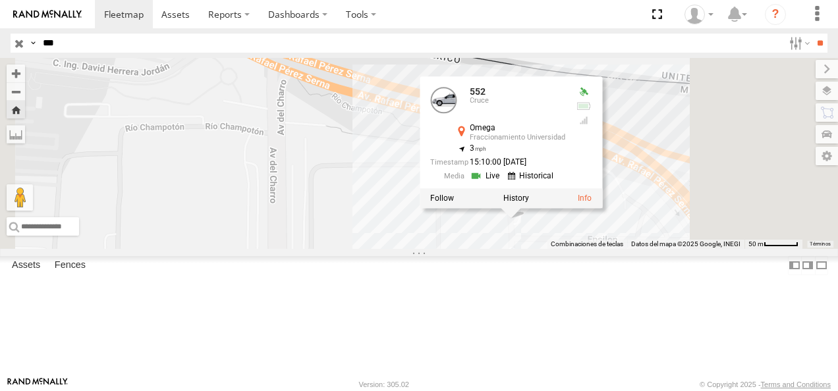
click at [547, 249] on div "552 552 Cruce Omega Fraccionamiento Universidad 31.75173 , -106.43022 3 15:10:0…" at bounding box center [419, 153] width 838 height 191
click at [719, 249] on div "552 552 Cruce Omega Fraccionamiento Universidad 31.75173 , -106.43022 3 15:10:0…" at bounding box center [419, 153] width 838 height 191
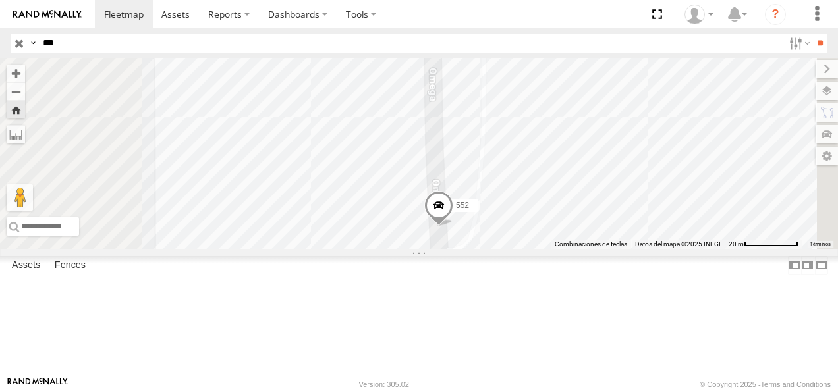
drag, startPoint x: 614, startPoint y: 182, endPoint x: 613, endPoint y: 336, distance: 154.1
click at [613, 249] on div "552" at bounding box center [419, 153] width 838 height 191
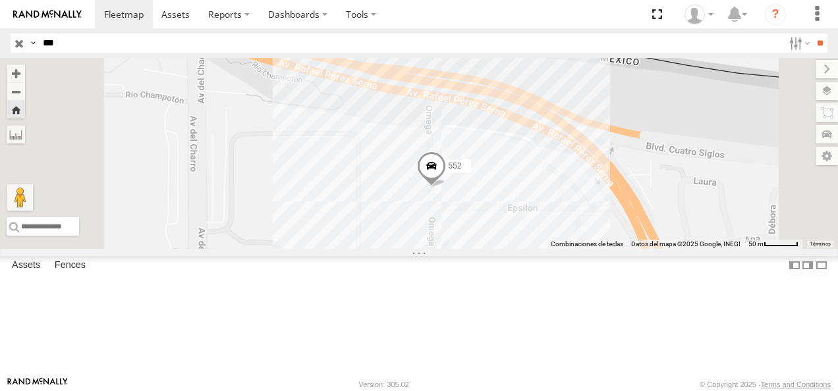
click at [446, 187] on span at bounding box center [431, 169] width 29 height 36
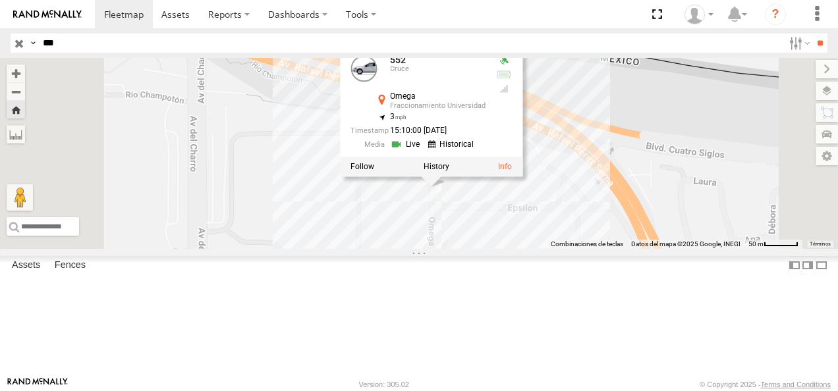
click at [423, 151] on link at bounding box center [407, 144] width 34 height 13
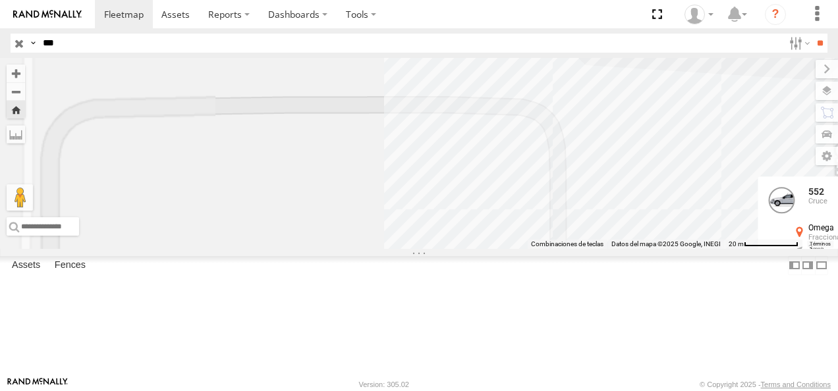
click at [483, 249] on div "552 552 Cruce Omega Fraccionamiento Universidad 31.75173 , -106.43022 3 15:10:0…" at bounding box center [419, 153] width 838 height 191
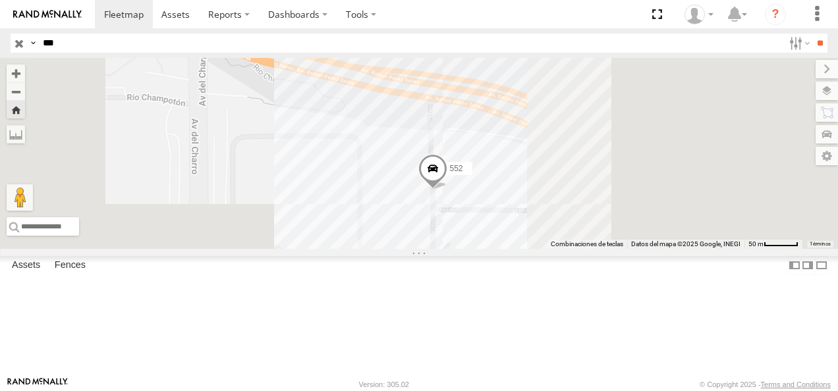
drag, startPoint x: 483, startPoint y: 279, endPoint x: 464, endPoint y: 225, distance: 57.1
click at [464, 225] on div "552" at bounding box center [419, 153] width 838 height 191
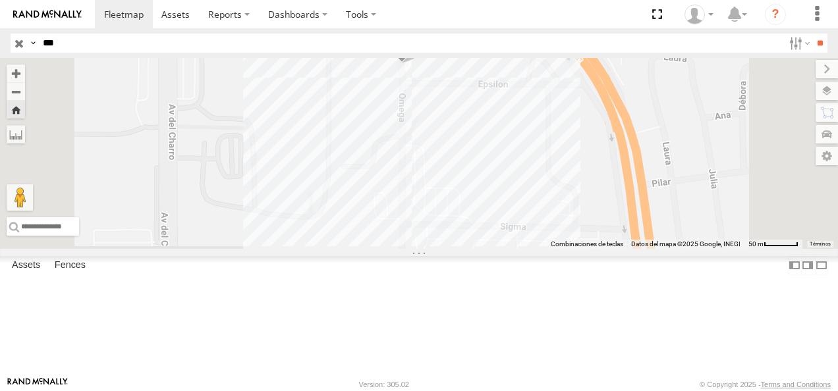
drag, startPoint x: 761, startPoint y: 330, endPoint x: 730, endPoint y: 205, distance: 128.1
click at [730, 205] on div "552" at bounding box center [419, 153] width 838 height 191
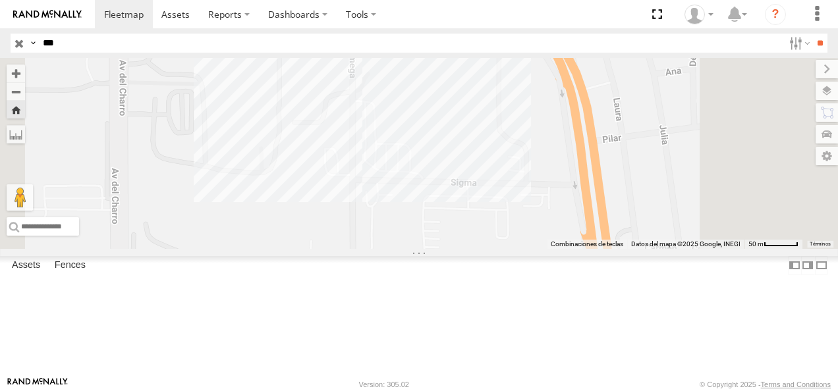
drag, startPoint x: 622, startPoint y: 288, endPoint x: 570, endPoint y: 248, distance: 65.7
click at [570, 248] on div "552" at bounding box center [419, 153] width 838 height 191
click at [436, 242] on div "552" at bounding box center [419, 153] width 838 height 191
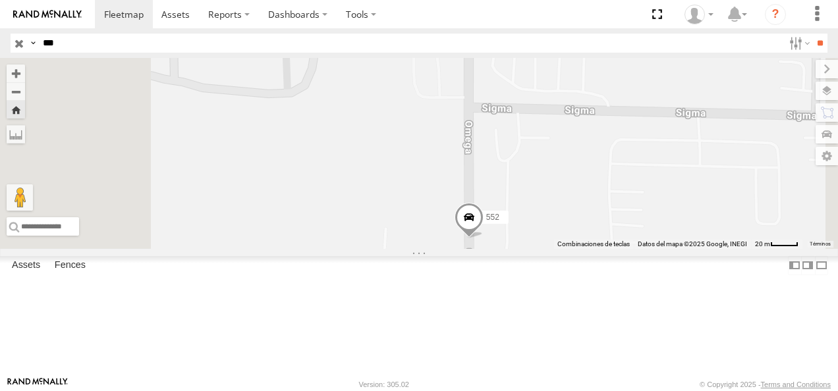
click at [165, 32] on header "Search Query Asset ID Asset Label Registration Manufacturer Model VIN Job ID" at bounding box center [419, 43] width 838 height 30
click at [146, 45] on input "***" at bounding box center [411, 43] width 746 height 19
type input "*"
click at [812, 34] on input "**" at bounding box center [819, 43] width 15 height 19
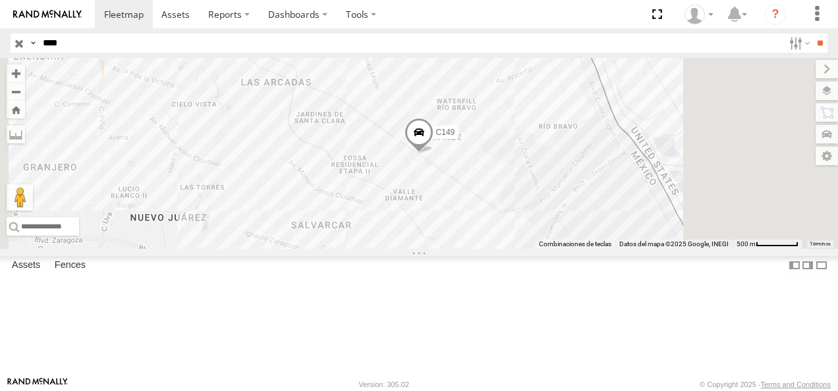
click at [0, 0] on div "C149" at bounding box center [0, 0] width 0 height 0
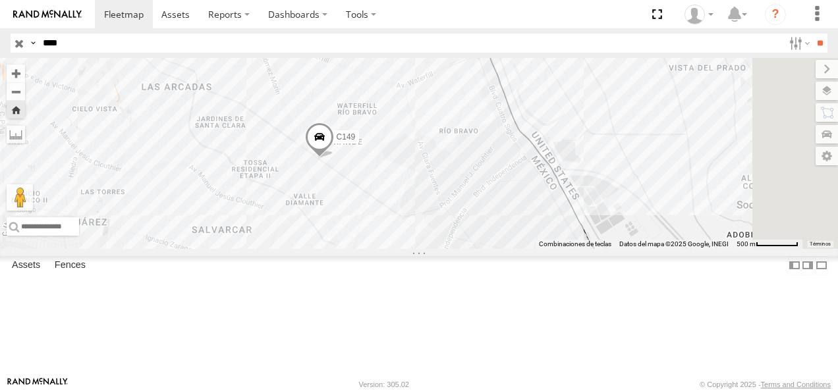
drag, startPoint x: 45, startPoint y: 43, endPoint x: 30, endPoint y: 47, distance: 15.5
click at [30, 47] on div "Search Query Asset ID Asset Label Registration Manufacturer Model VIN Job ID Dr…" at bounding box center [412, 43] width 802 height 19
click at [812, 34] on input "**" at bounding box center [819, 43] width 15 height 19
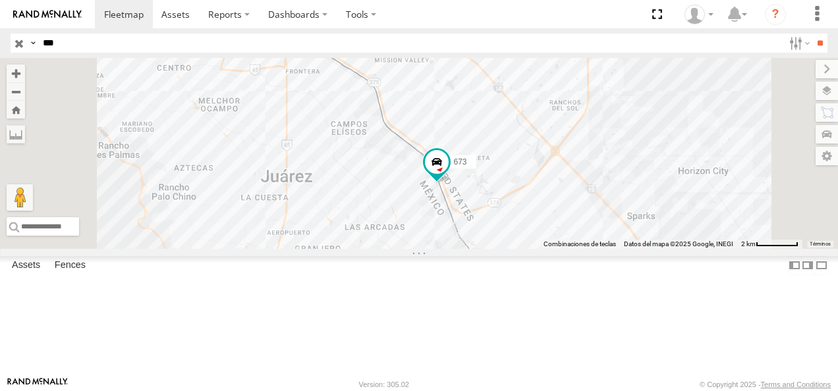
drag, startPoint x: 55, startPoint y: 57, endPoint x: -1, endPoint y: 62, distance: 56.9
click at [0, 62] on html at bounding box center [419, 195] width 838 height 391
click at [812, 34] on input "**" at bounding box center [819, 43] width 15 height 19
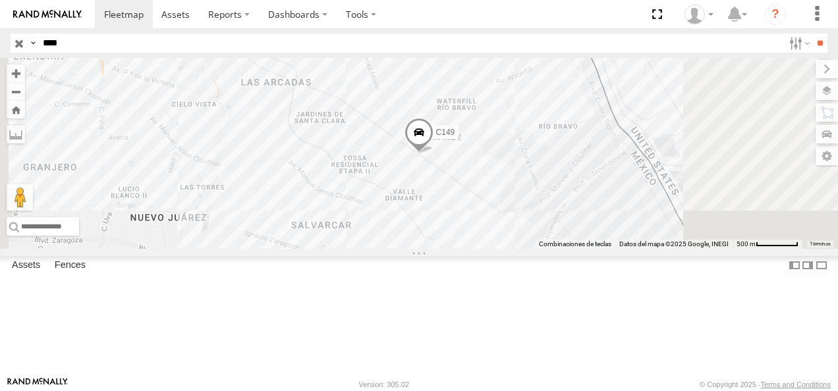
click at [0, 0] on div "C149" at bounding box center [0, 0] width 0 height 0
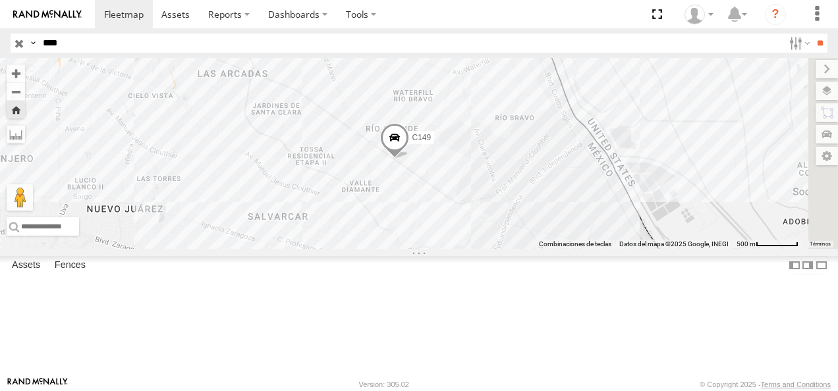
drag, startPoint x: 603, startPoint y: 249, endPoint x: 551, endPoint y: 238, distance: 53.9
click at [551, 238] on div "C149" at bounding box center [419, 153] width 838 height 191
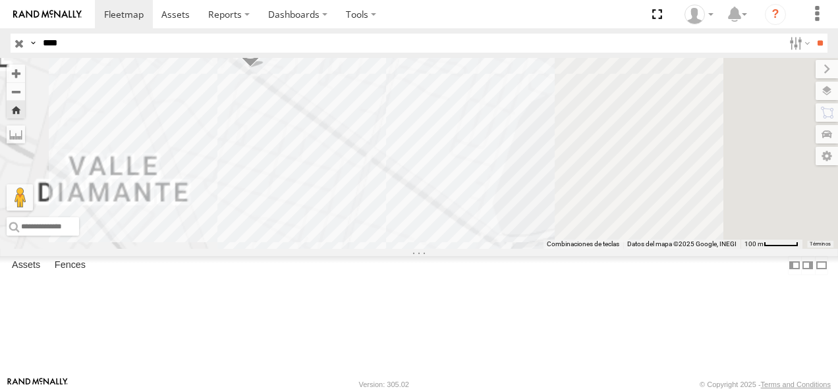
drag, startPoint x: 622, startPoint y: 252, endPoint x: 483, endPoint y: 208, distance: 145.6
click at [483, 208] on div "C149" at bounding box center [419, 153] width 838 height 191
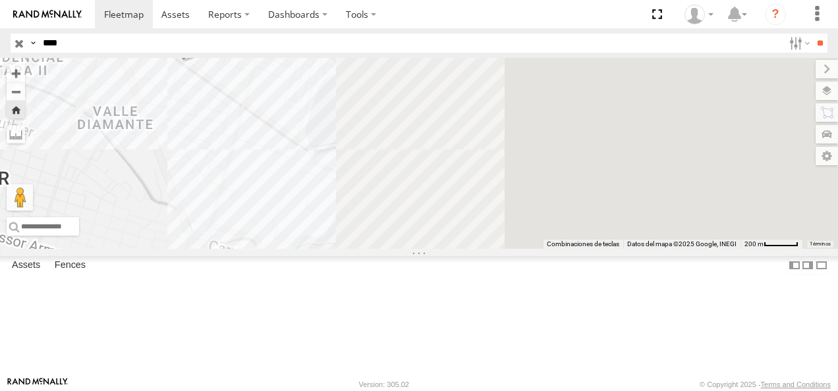
drag, startPoint x: 559, startPoint y: 196, endPoint x: 549, endPoint y: 190, distance: 11.0
click at [549, 190] on div "C149" at bounding box center [419, 153] width 838 height 191
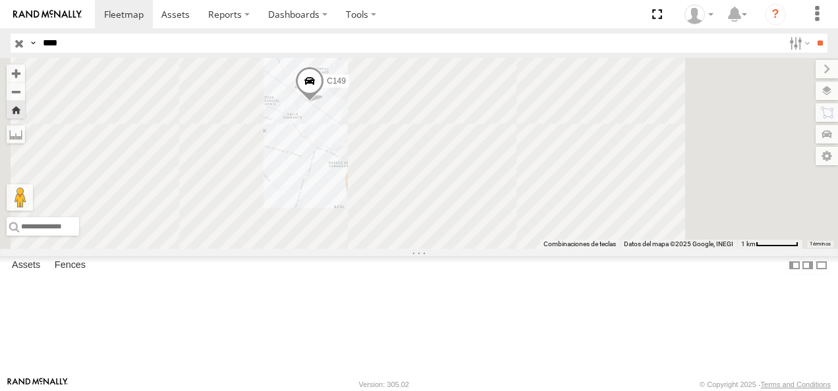
drag, startPoint x: 511, startPoint y: 190, endPoint x: 489, endPoint y: 202, distance: 25.0
click at [489, 202] on div "C149" at bounding box center [419, 153] width 838 height 191
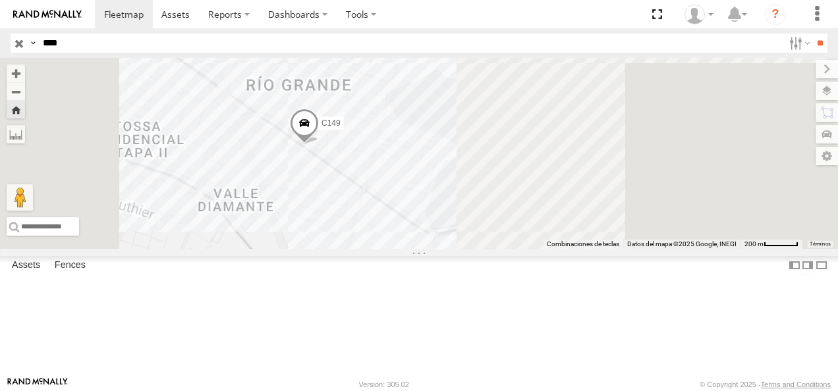
drag, startPoint x: 420, startPoint y: 123, endPoint x: 537, endPoint y: 199, distance: 139.6
click at [537, 199] on div "C149" at bounding box center [419, 153] width 838 height 191
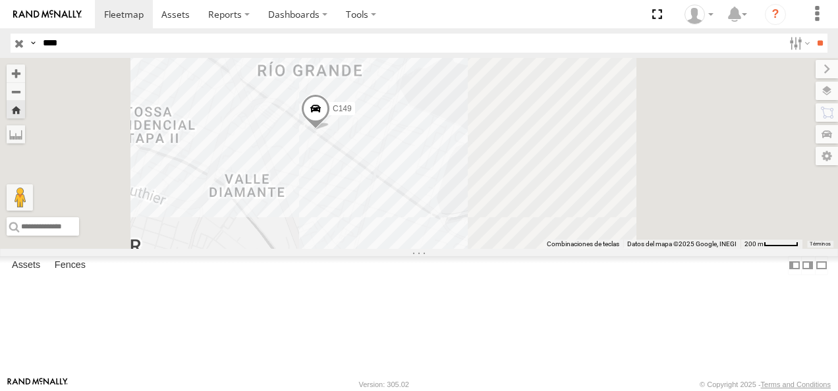
drag, startPoint x: 535, startPoint y: 200, endPoint x: 493, endPoint y: 158, distance: 59.6
click at [352, 114] on span "C149" at bounding box center [342, 109] width 19 height 9
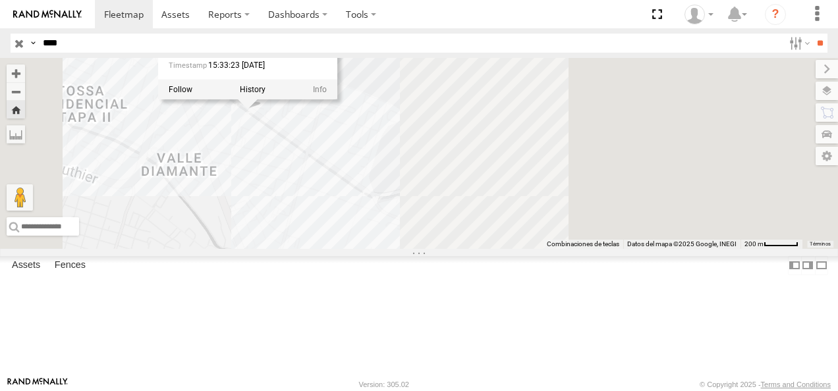
drag, startPoint x: 602, startPoint y: 229, endPoint x: 528, endPoint y: 216, distance: 75.6
click at [528, 216] on div "C149 C149 31.65823 , -106.35757 0 15:33:23 08/14/2025" at bounding box center [419, 153] width 838 height 191
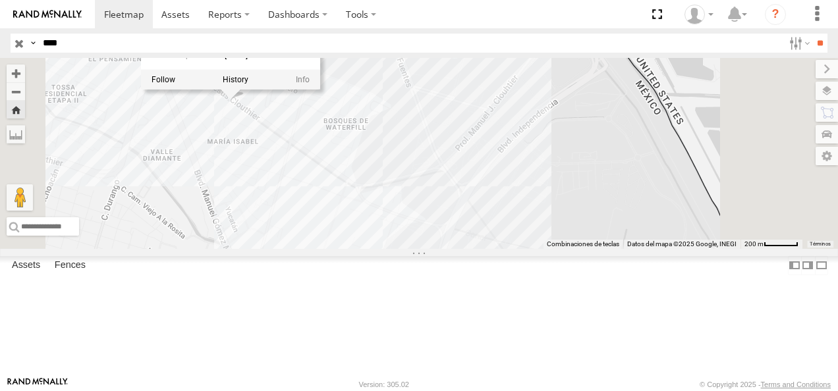
drag, startPoint x: 86, startPoint y: 45, endPoint x: 42, endPoint y: 45, distance: 44.1
click at [42, 45] on input "****" at bounding box center [411, 43] width 746 height 19
click at [812, 34] on input "**" at bounding box center [819, 43] width 15 height 19
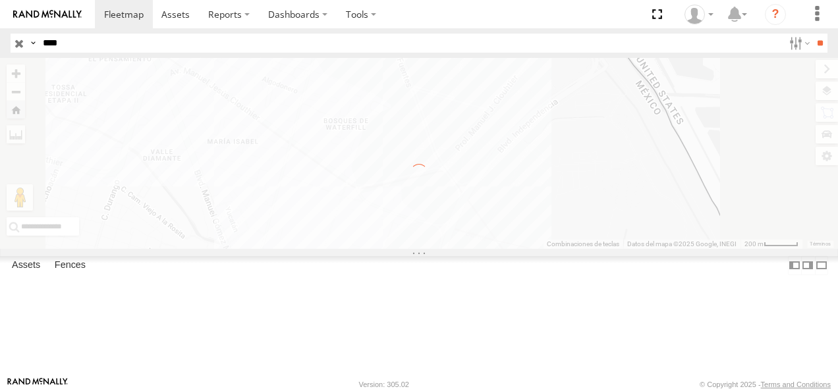
drag, startPoint x: 75, startPoint y: 45, endPoint x: 9, endPoint y: 45, distance: 65.9
click at [9, 45] on header "Search Query Asset ID Asset Label Registration Manufacturer Model VIN Job ID" at bounding box center [419, 43] width 838 height 30
click at [812, 34] on input "**" at bounding box center [819, 43] width 15 height 19
click at [121, 46] on input "***" at bounding box center [411, 43] width 746 height 19
click at [812, 34] on input "**" at bounding box center [819, 43] width 15 height 19
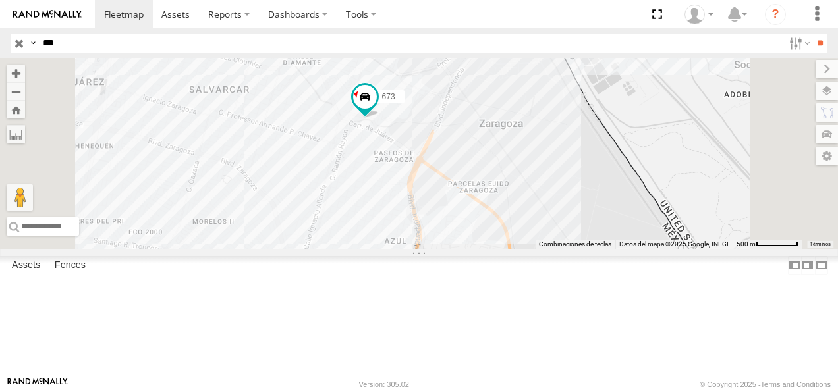
drag, startPoint x: 94, startPoint y: 49, endPoint x: 9, endPoint y: 55, distance: 84.5
click at [9, 55] on header "Search Query Asset ID Asset Label Registration Manufacturer Model VIN Job ID" at bounding box center [419, 43] width 838 height 30
click at [812, 34] on input "**" at bounding box center [819, 43] width 15 height 19
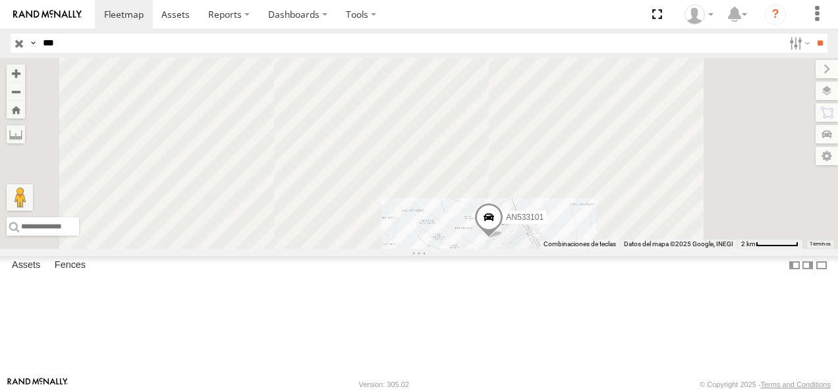
click at [0, 0] on div "Cruce" at bounding box center [0, 0] width 0 height 0
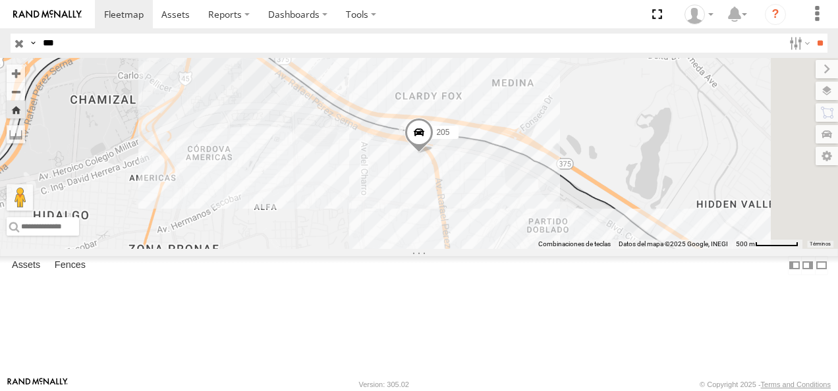
drag, startPoint x: 67, startPoint y: 45, endPoint x: 19, endPoint y: 42, distance: 48.2
click at [19, 42] on div "Search Query Asset ID Asset Label Registration Manufacturer Model VIN Job ID Dr…" at bounding box center [412, 43] width 802 height 19
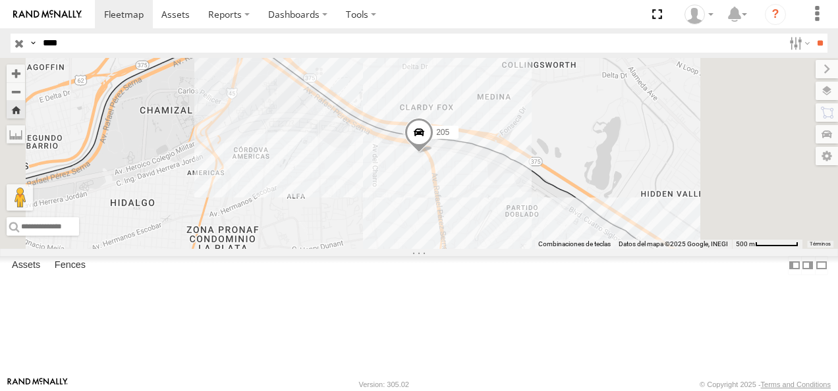
click at [812, 34] on input "**" at bounding box center [819, 43] width 15 height 19
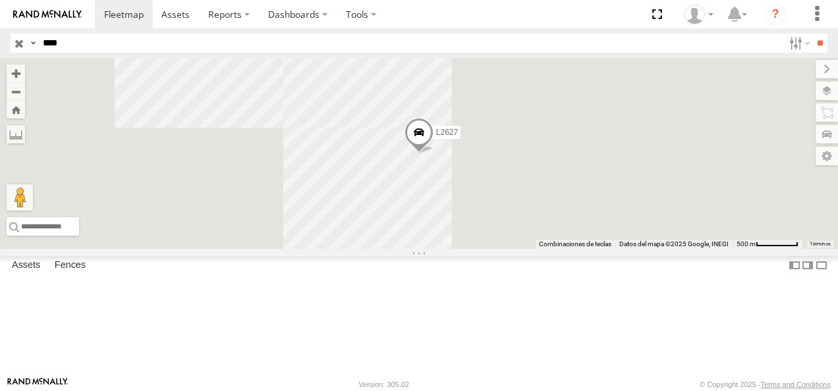
click at [0, 0] on div "FLEX NORTE" at bounding box center [0, 0] width 0 height 0
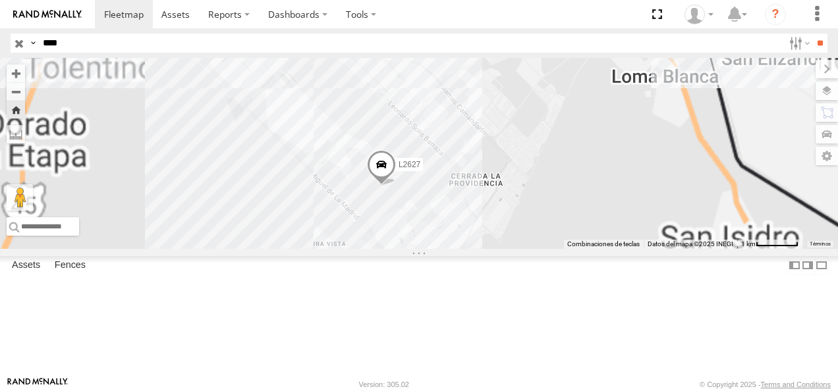
drag, startPoint x: 535, startPoint y: 183, endPoint x: 459, endPoint y: 227, distance: 87.3
click at [459, 227] on div "L2627" at bounding box center [419, 153] width 838 height 191
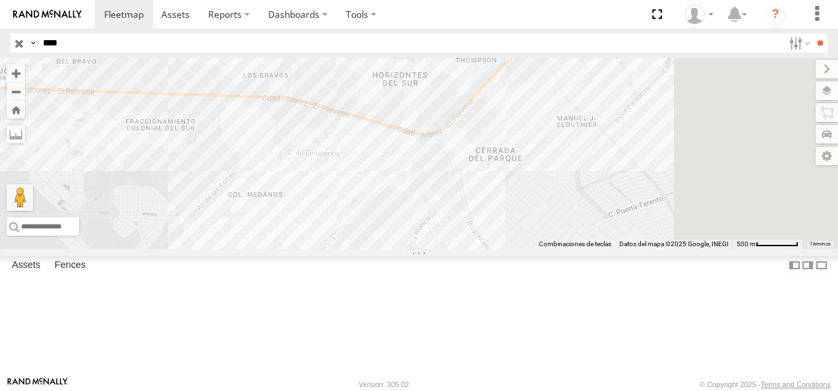
drag, startPoint x: 78, startPoint y: 43, endPoint x: 1, endPoint y: 45, distance: 76.4
click at [1, 45] on header "Search Query Asset ID Asset Label Registration Manufacturer Model VIN Job ID" at bounding box center [419, 43] width 838 height 30
click at [812, 34] on input "**" at bounding box center [819, 43] width 15 height 19
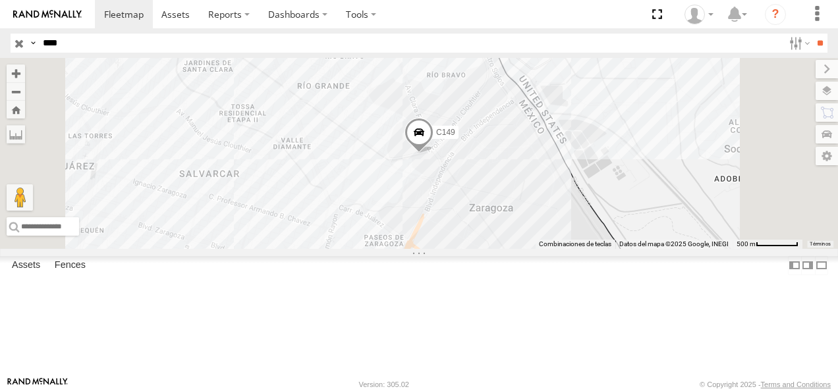
drag, startPoint x: 77, startPoint y: 40, endPoint x: -3, endPoint y: 48, distance: 80.2
click at [0, 48] on html at bounding box center [419, 195] width 838 height 391
click at [812, 34] on input "**" at bounding box center [819, 43] width 15 height 19
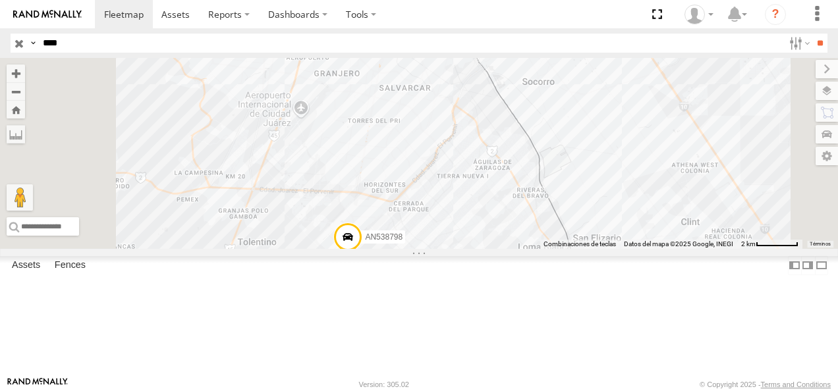
drag, startPoint x: 103, startPoint y: 38, endPoint x: -3, endPoint y: 33, distance: 105.5
click at [0, 33] on html at bounding box center [419, 195] width 838 height 391
click at [812, 34] on input "**" at bounding box center [819, 43] width 15 height 19
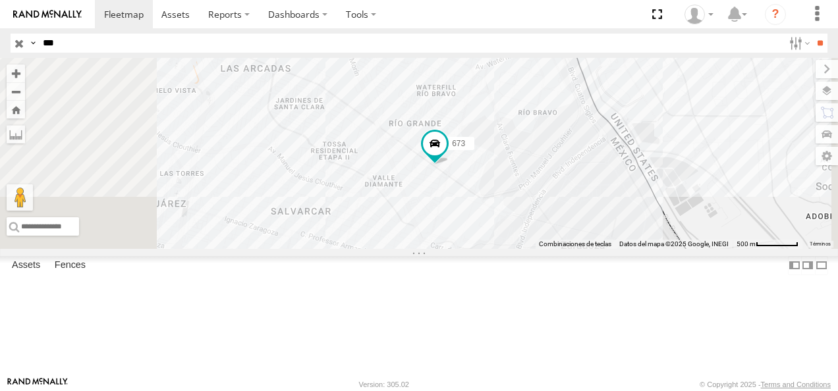
drag, startPoint x: 55, startPoint y: 41, endPoint x: -3, endPoint y: 41, distance: 57.3
click at [0, 41] on html at bounding box center [419, 195] width 838 height 391
click at [812, 34] on input "**" at bounding box center [819, 43] width 15 height 19
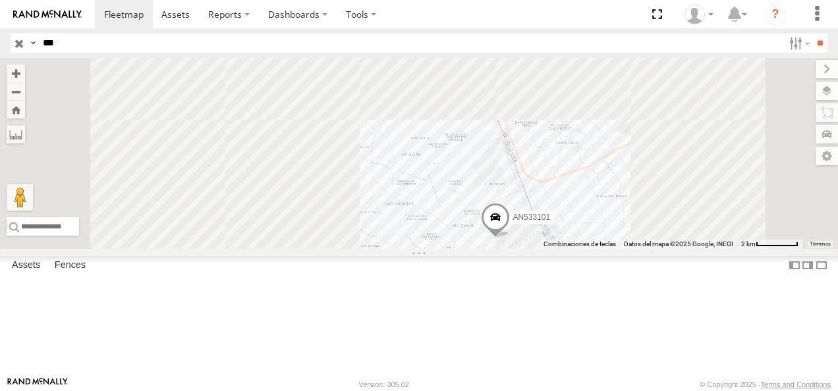
click at [0, 0] on div "205 Cruce" at bounding box center [0, 0] width 0 height 0
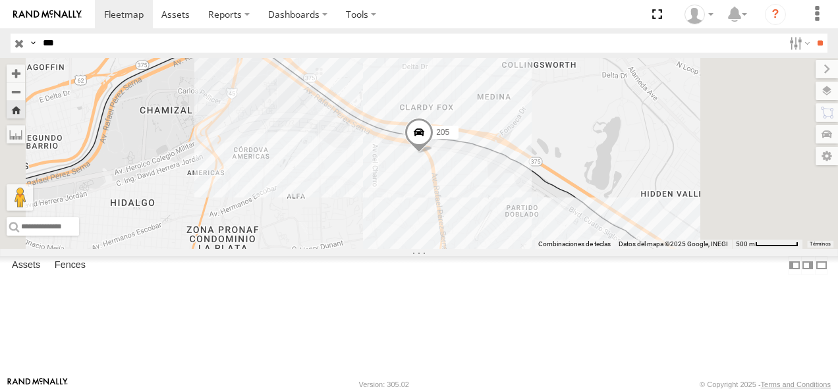
drag, startPoint x: 58, startPoint y: 41, endPoint x: 17, endPoint y: 42, distance: 40.9
click at [17, 42] on div "Search Query Asset ID Asset Label Registration Manufacturer Model VIN Job ID Dr…" at bounding box center [412, 43] width 802 height 19
click at [812, 34] on input "**" at bounding box center [819, 43] width 15 height 19
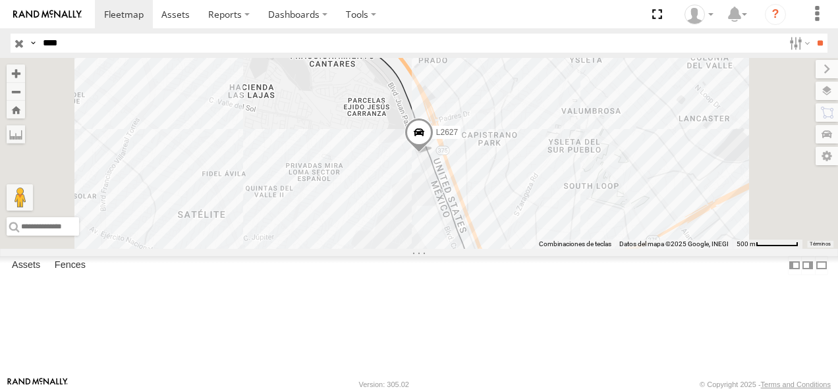
click at [0, 0] on div "L2627" at bounding box center [0, 0] width 0 height 0
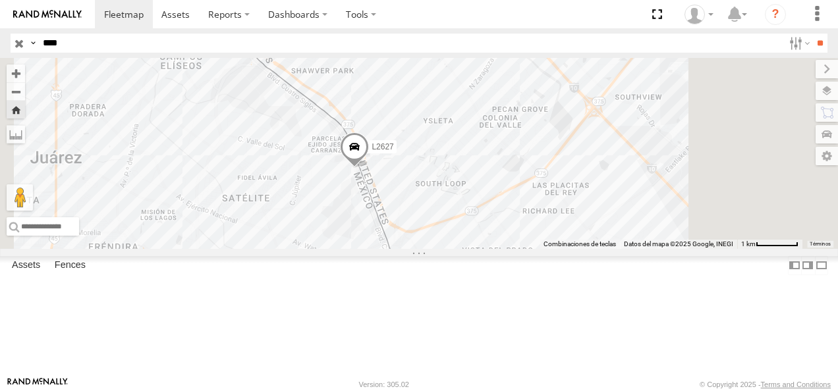
drag, startPoint x: 444, startPoint y: 192, endPoint x: 480, endPoint y: 268, distance: 84.0
click at [480, 249] on div "L2627" at bounding box center [419, 153] width 838 height 191
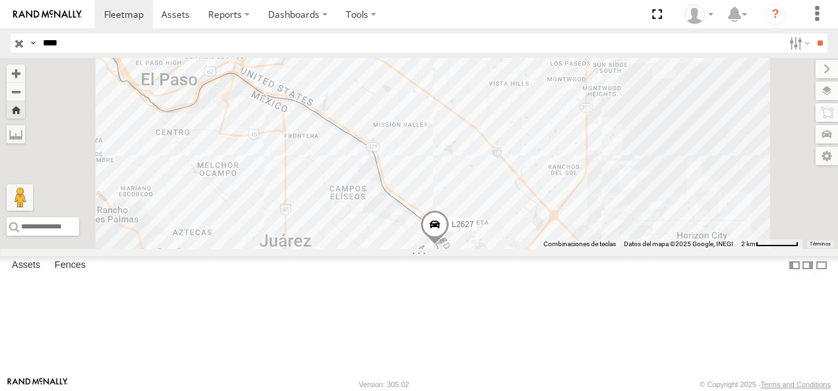
drag, startPoint x: 390, startPoint y: 242, endPoint x: 479, endPoint y: 277, distance: 95.5
click at [479, 249] on div "L2627" at bounding box center [419, 153] width 838 height 191
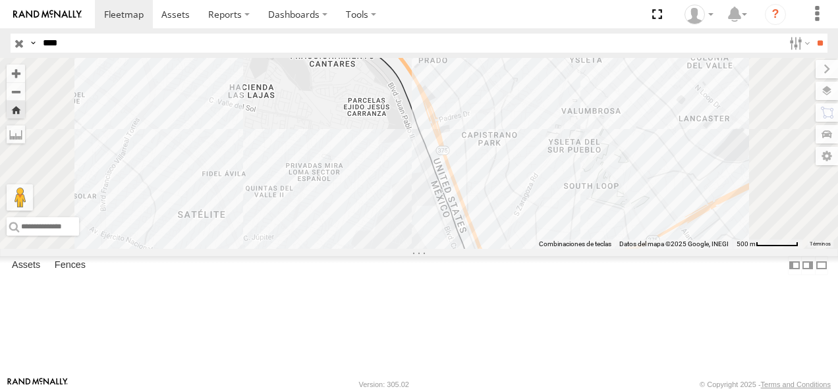
drag, startPoint x: 63, startPoint y: 42, endPoint x: 1, endPoint y: 46, distance: 62.7
click at [1, 46] on header "Search Query Asset ID Asset Label Registration Manufacturer Model VIN Job ID" at bounding box center [419, 43] width 838 height 30
click at [812, 34] on input "**" at bounding box center [819, 43] width 15 height 19
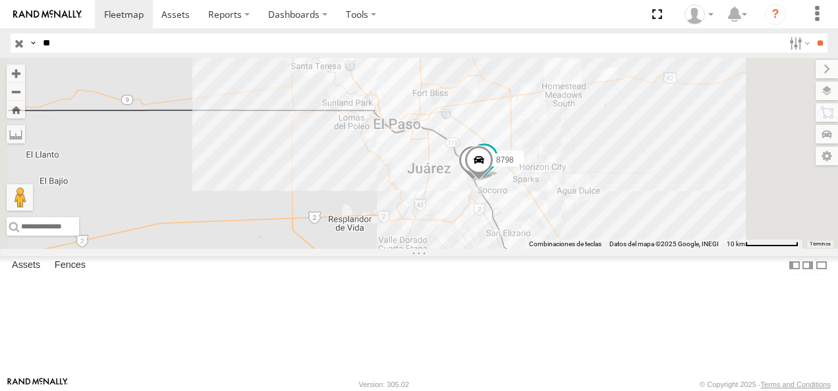
click at [0, 0] on div "94" at bounding box center [0, 0] width 0 height 0
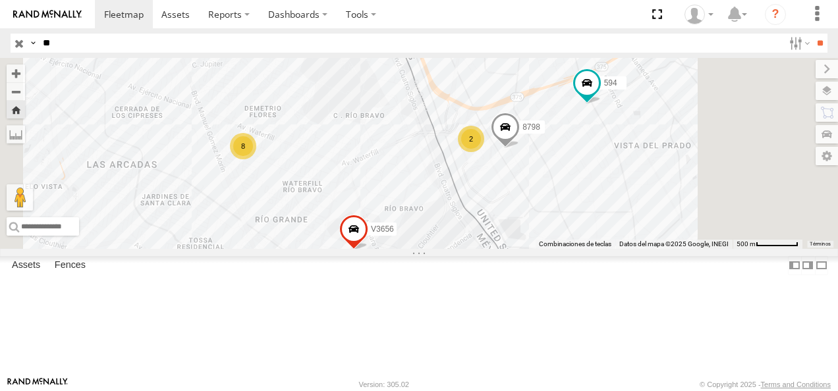
drag, startPoint x: 83, startPoint y: 30, endPoint x: 11, endPoint y: 41, distance: 72.6
click at [11, 41] on header "Search Query Asset ID Asset Label Registration Manufacturer Model VIN Job ID **" at bounding box center [419, 43] width 838 height 30
drag, startPoint x: 11, startPoint y: 41, endPoint x: -3, endPoint y: 42, distance: 13.9
click at [0, 42] on html at bounding box center [419, 195] width 838 height 391
type input "*"
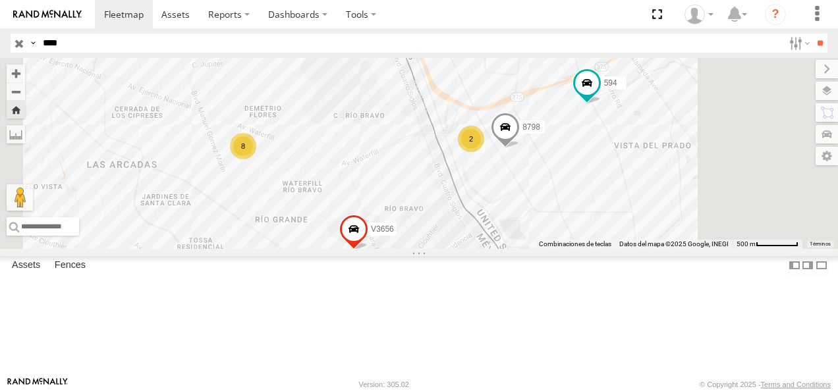
click at [812, 34] on input "**" at bounding box center [819, 43] width 15 height 19
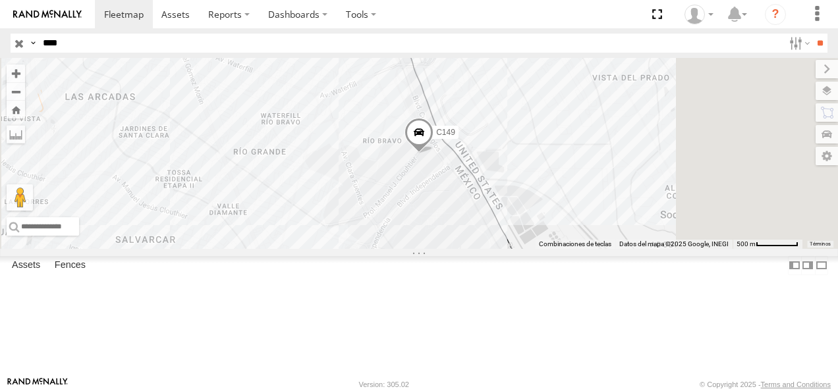
click at [0, 0] on div "Cruce" at bounding box center [0, 0] width 0 height 0
click at [0, 0] on div "C149" at bounding box center [0, 0] width 0 height 0
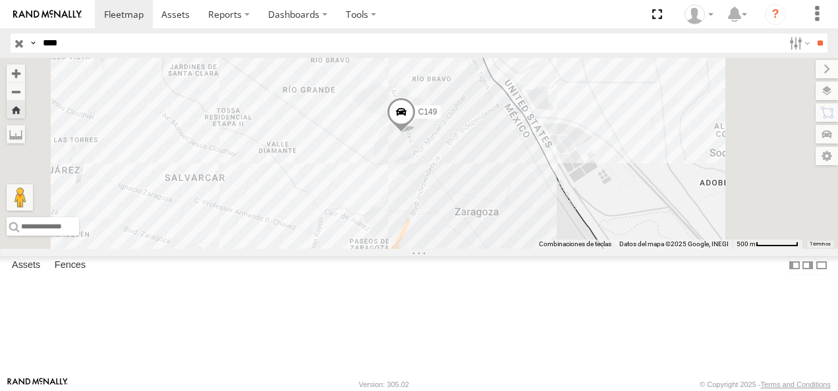
drag, startPoint x: 72, startPoint y: 42, endPoint x: 13, endPoint y: 51, distance: 59.3
click at [13, 51] on div "Search Query Asset ID Asset Label Registration Manufacturer Model VIN Job ID Dr…" at bounding box center [412, 43] width 802 height 19
type input "***"
click at [812, 34] on input "**" at bounding box center [819, 43] width 15 height 19
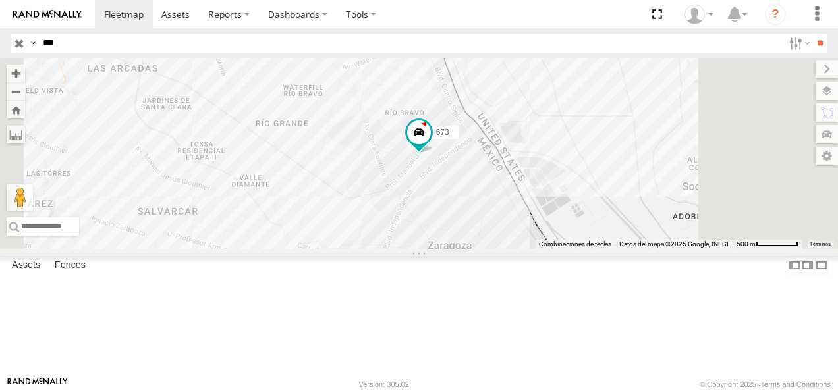
click at [0, 0] on div "FLEX NORTE" at bounding box center [0, 0] width 0 height 0
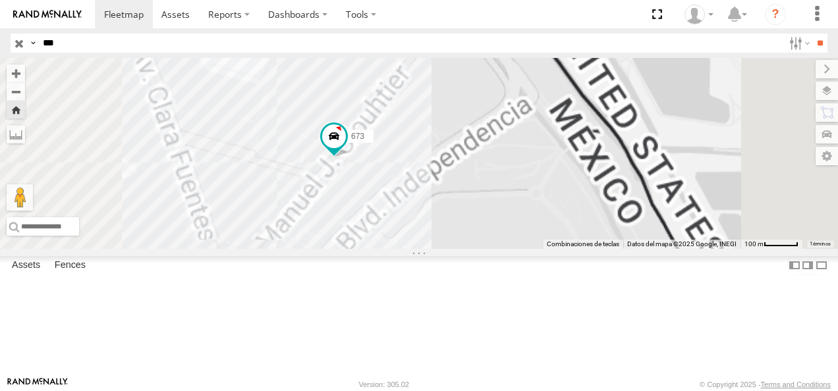
drag, startPoint x: 551, startPoint y: 231, endPoint x: 460, endPoint y: 234, distance: 90.3
click at [460, 234] on div "673" at bounding box center [419, 153] width 838 height 191
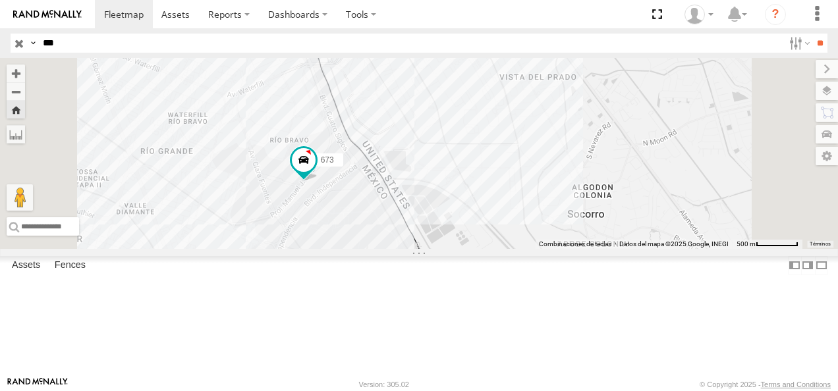
drag, startPoint x: 431, startPoint y: 227, endPoint x: 430, endPoint y: 244, distance: 16.5
click at [430, 244] on div "673" at bounding box center [419, 153] width 838 height 191
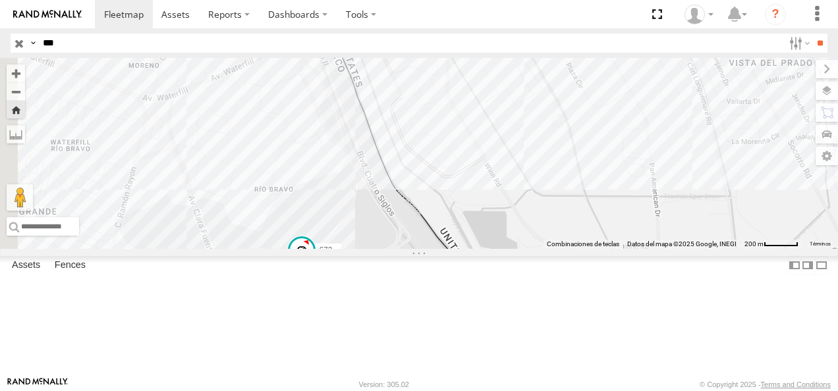
drag, startPoint x: 532, startPoint y: 224, endPoint x: 595, endPoint y: 339, distance: 131.1
click at [595, 249] on div "673" at bounding box center [419, 153] width 838 height 191
